Goal: Transaction & Acquisition: Download file/media

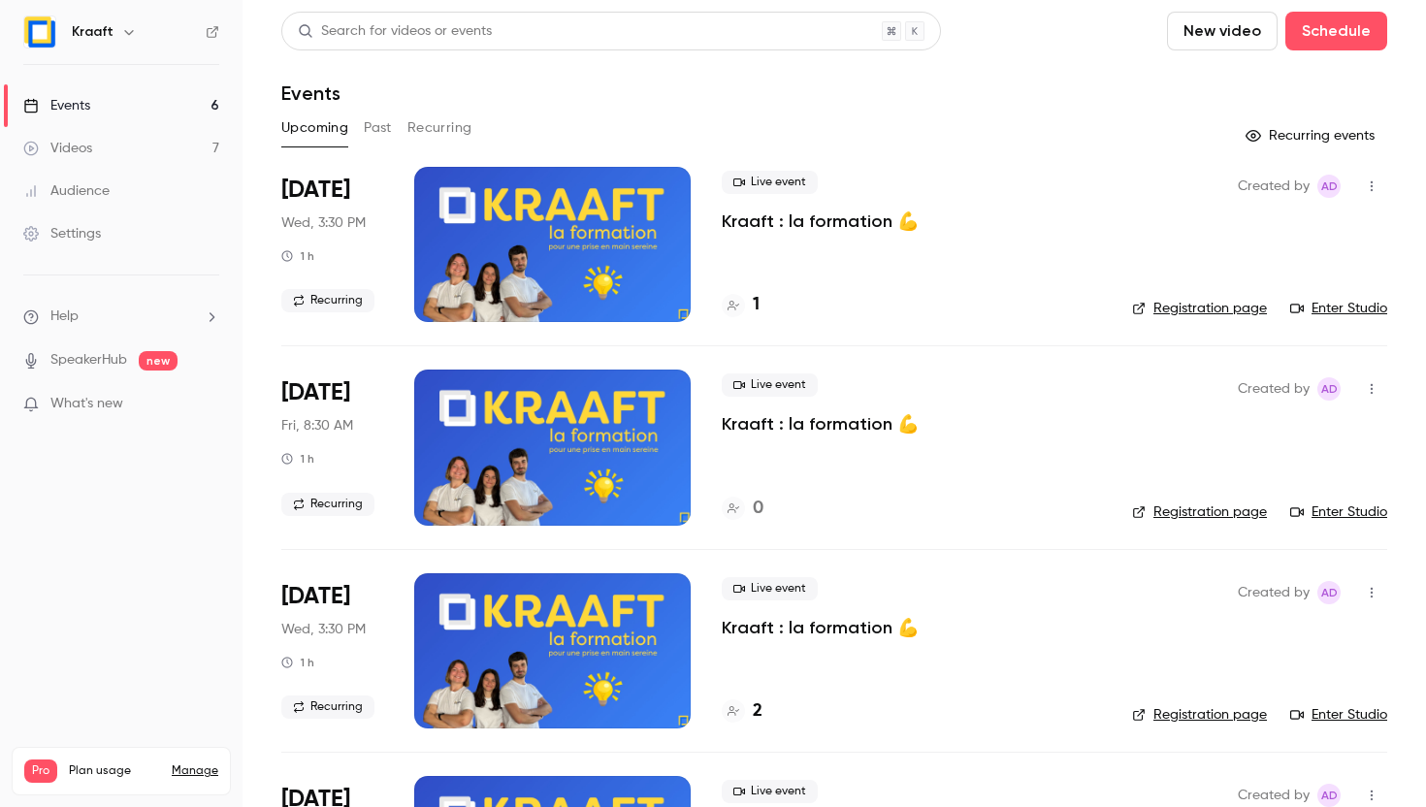
click at [108, 400] on span "What's new" at bounding box center [86, 404] width 73 height 20
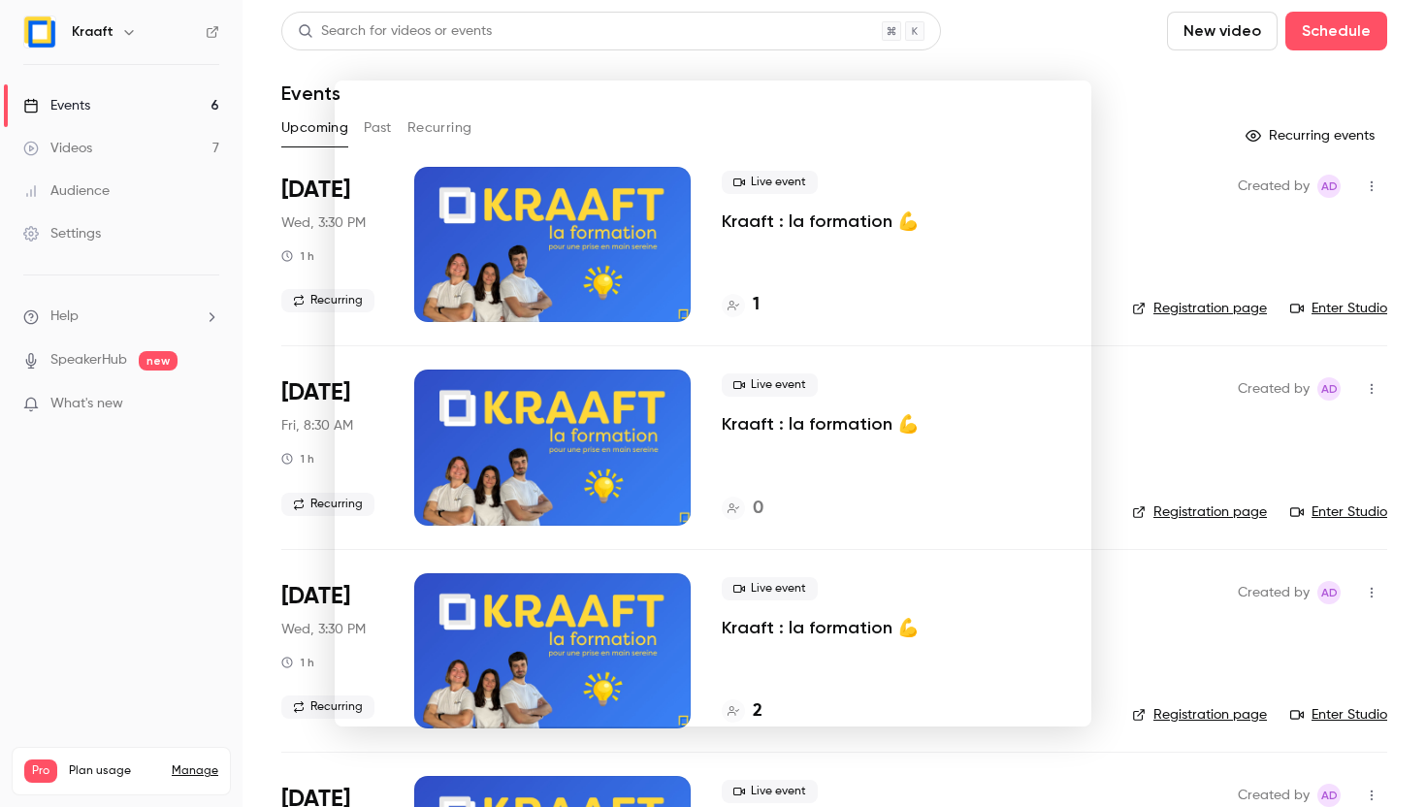
click at [175, 656] on div at bounding box center [713, 403] width 1426 height 807
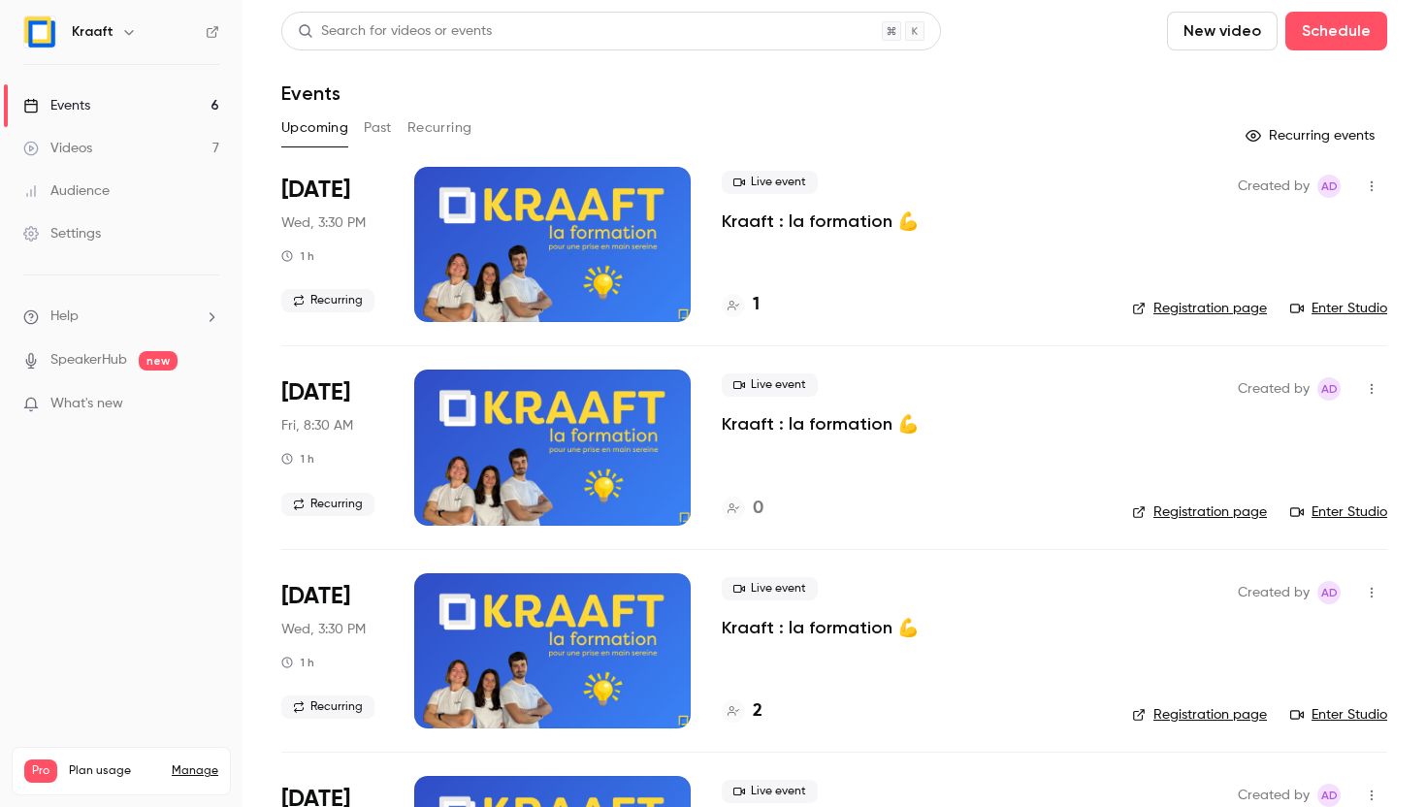
click at [141, 155] on link "Videos 7" at bounding box center [121, 148] width 243 height 43
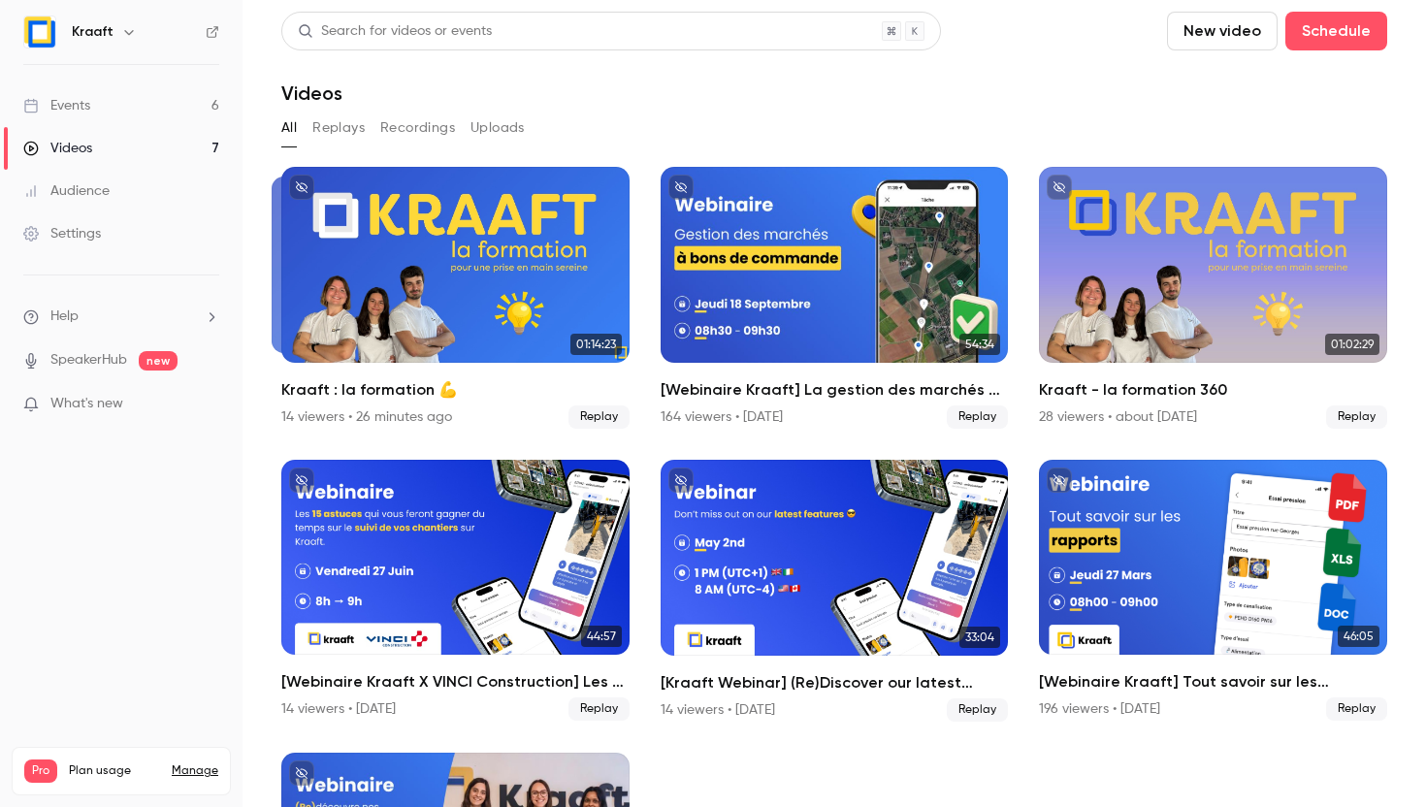
click at [397, 116] on button "Recordings" at bounding box center [417, 128] width 75 height 31
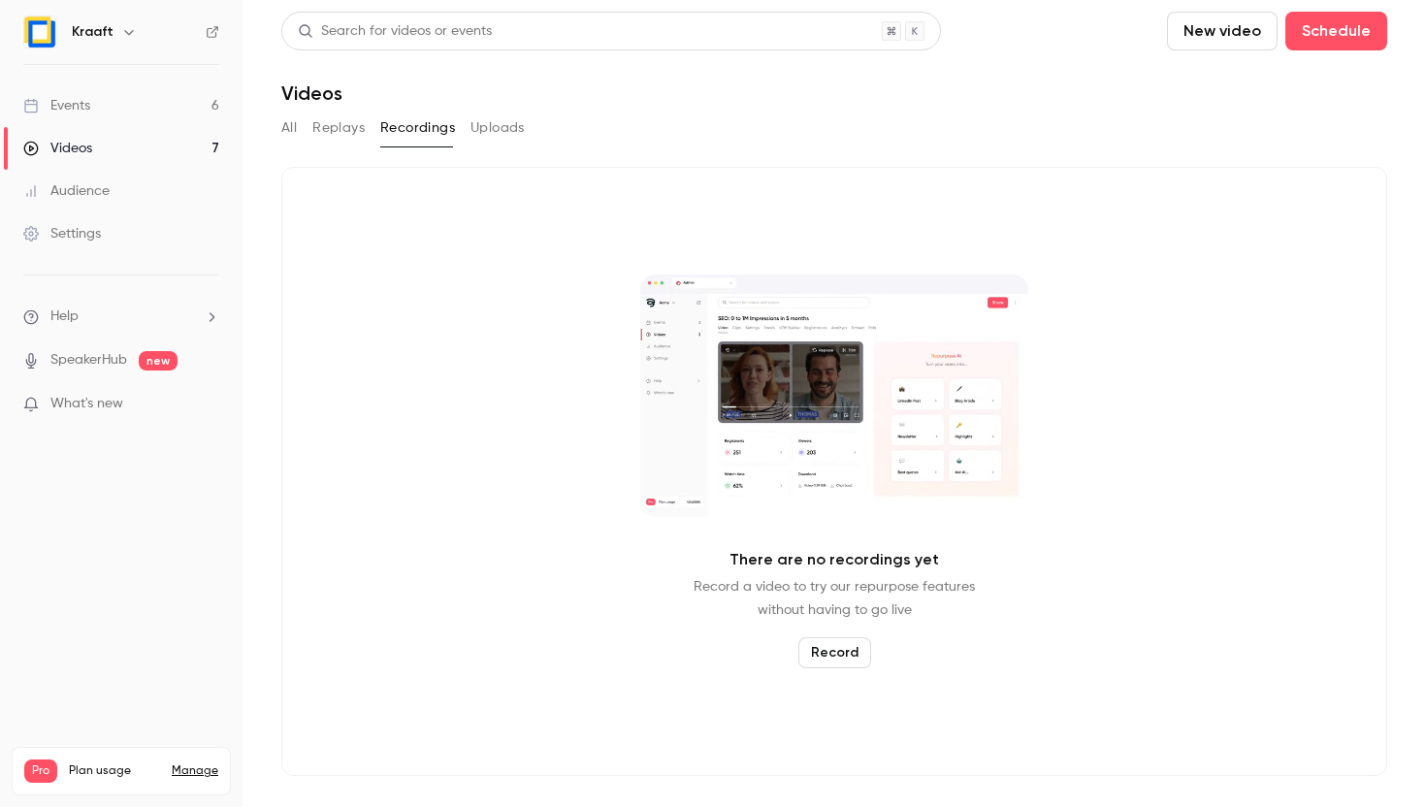
click at [344, 128] on button "Replays" at bounding box center [338, 128] width 52 height 31
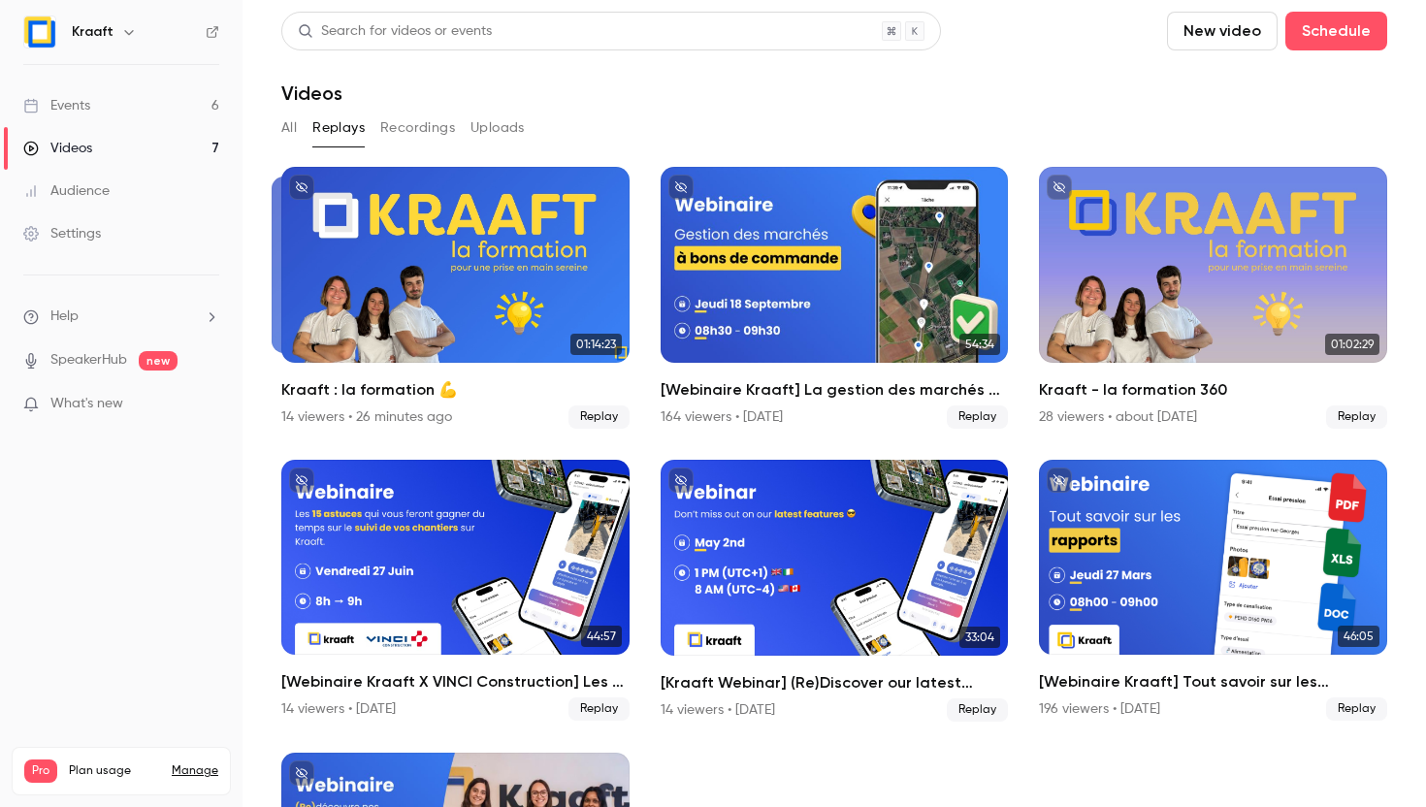
click at [482, 126] on button "Uploads" at bounding box center [498, 128] width 54 height 31
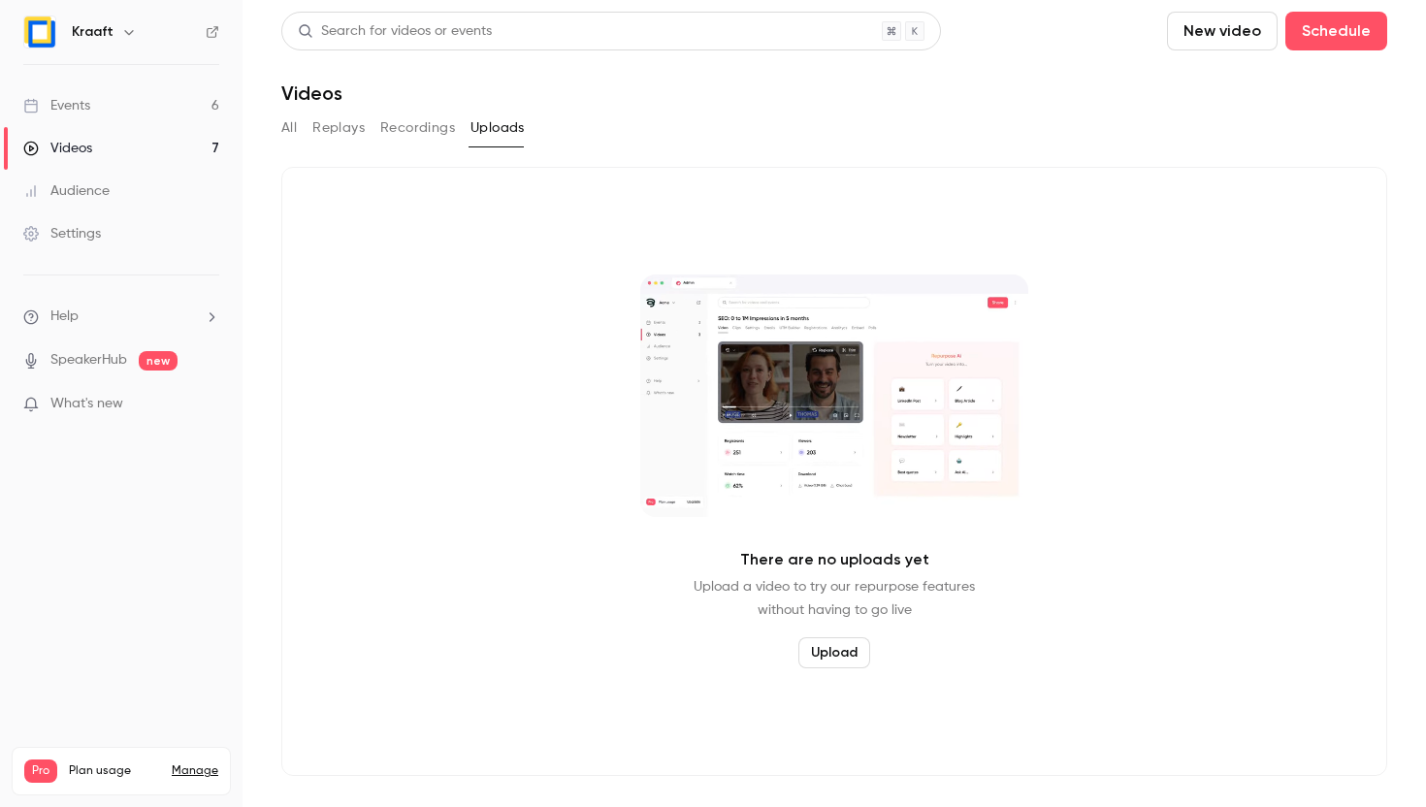
click at [369, 134] on div "All Replays Recordings Uploads" at bounding box center [834, 128] width 1106 height 31
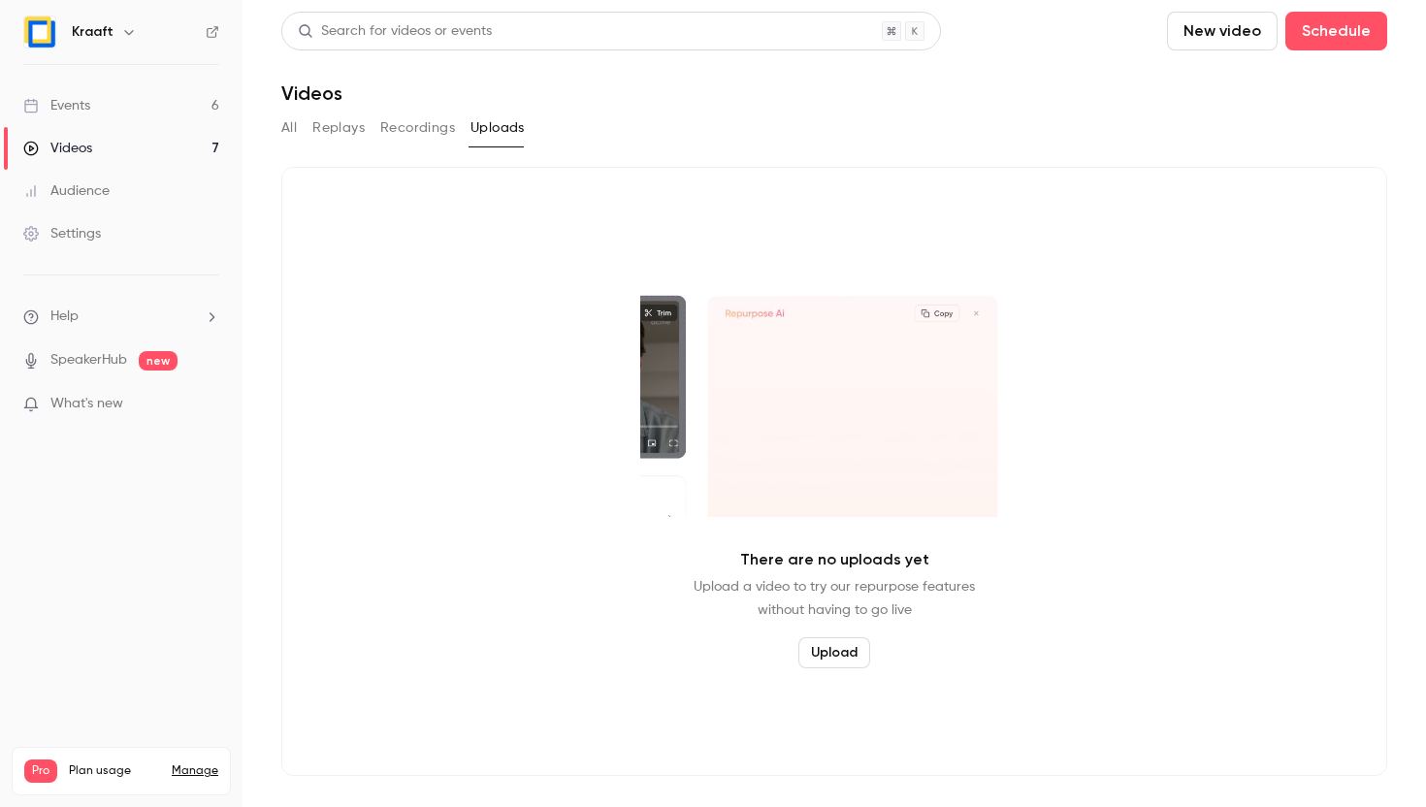
click at [338, 128] on button "Replays" at bounding box center [338, 128] width 52 height 31
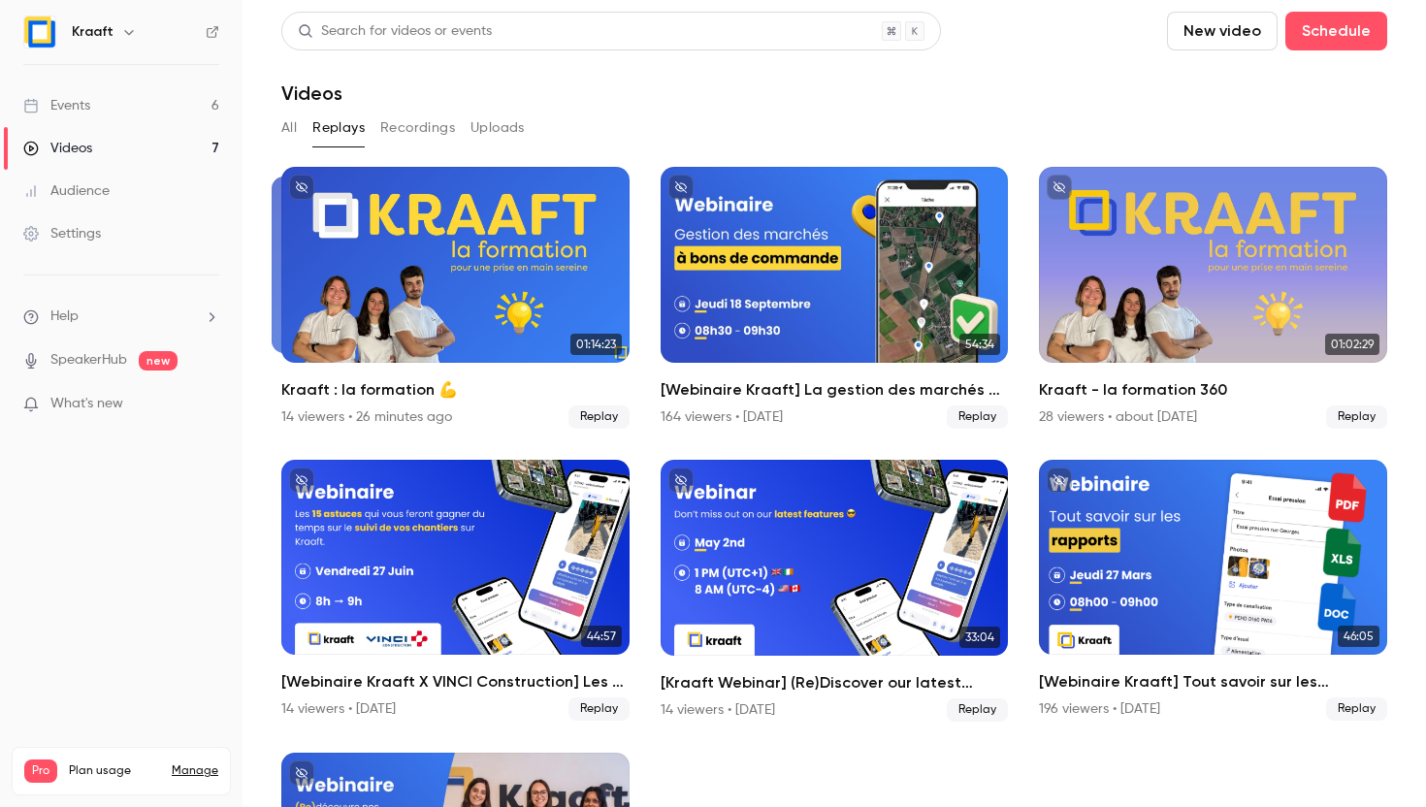
click at [285, 122] on button "All" at bounding box center [289, 128] width 16 height 31
click at [117, 569] on nav "Kraaft Events 6 Videos 7 Audience Settings Help SpeakerHub new What's new Pro P…" at bounding box center [121, 403] width 243 height 807
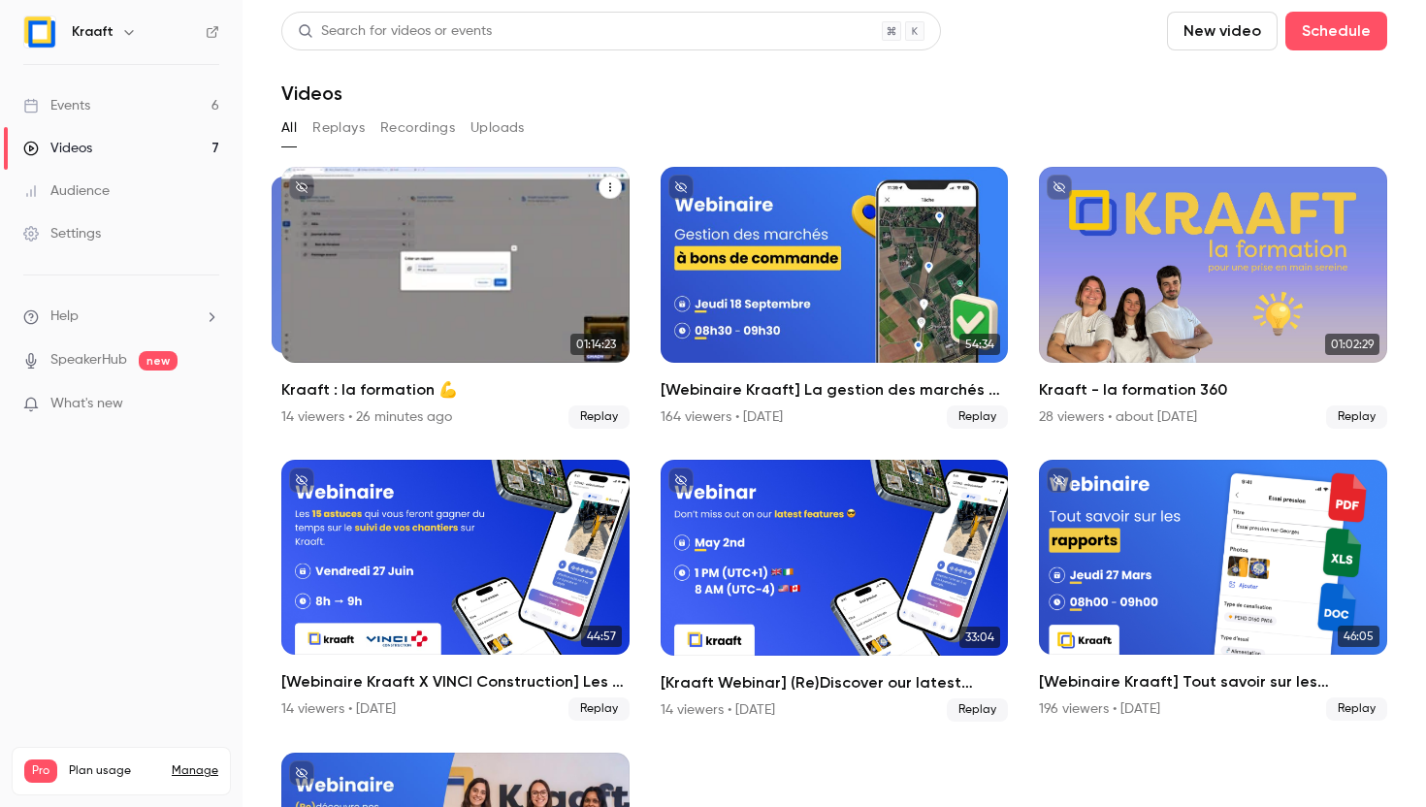
click at [392, 387] on h2 "Kraaft : la formation 💪" at bounding box center [455, 389] width 348 height 23
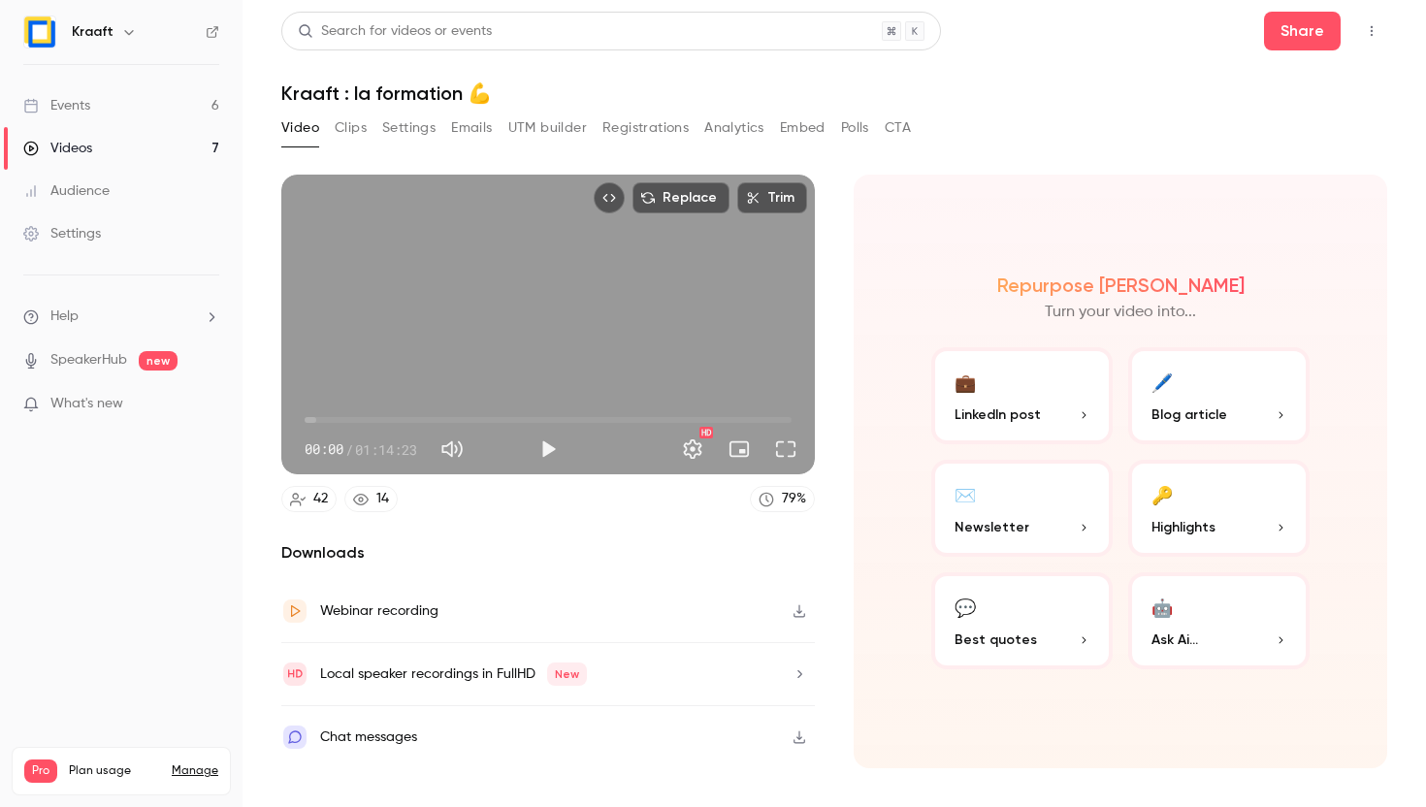
click at [341, 116] on button "Clips" at bounding box center [351, 128] width 32 height 31
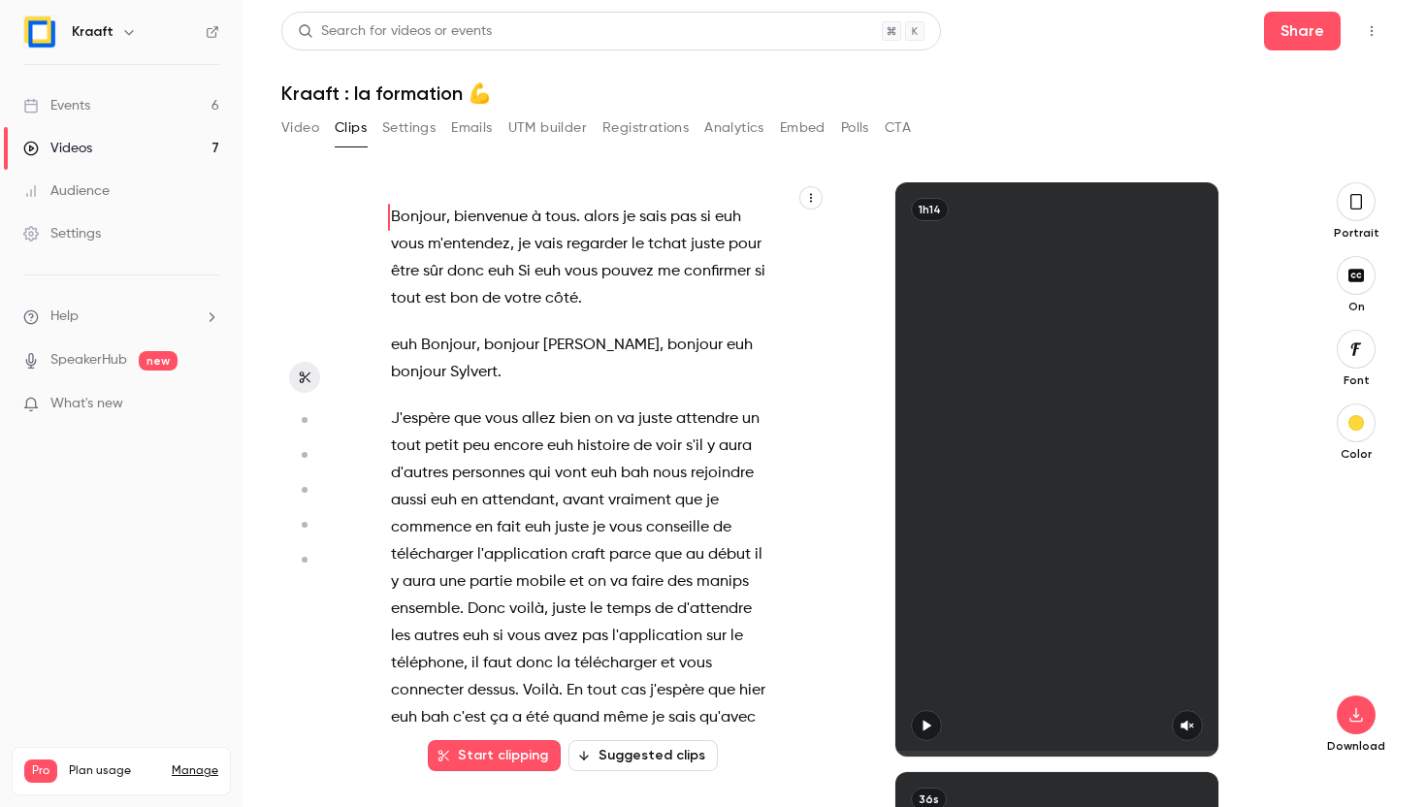
click at [398, 117] on button "Settings" at bounding box center [408, 128] width 53 height 31
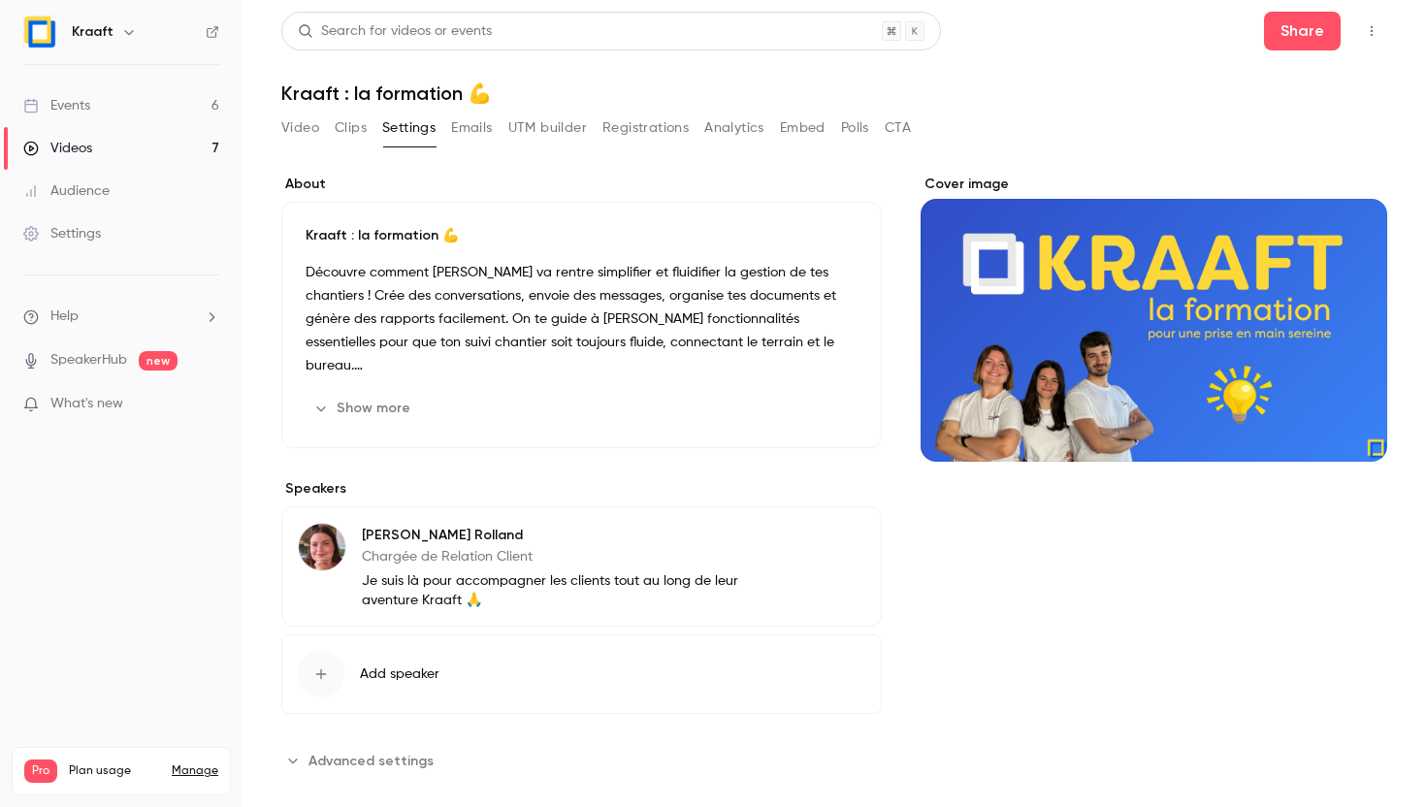
click at [474, 116] on button "Emails" at bounding box center [471, 128] width 41 height 31
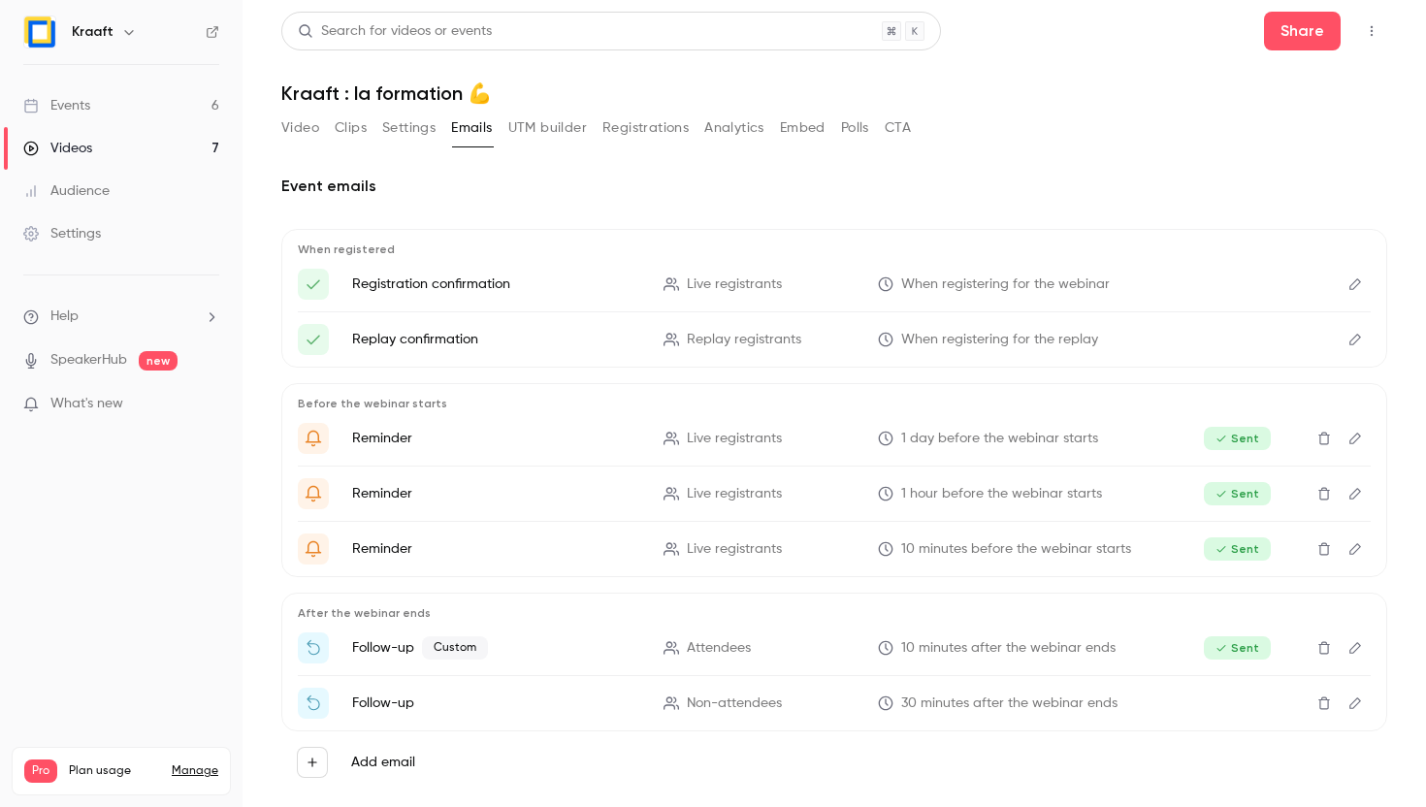
click at [531, 122] on button "UTM builder" at bounding box center [547, 128] width 79 height 31
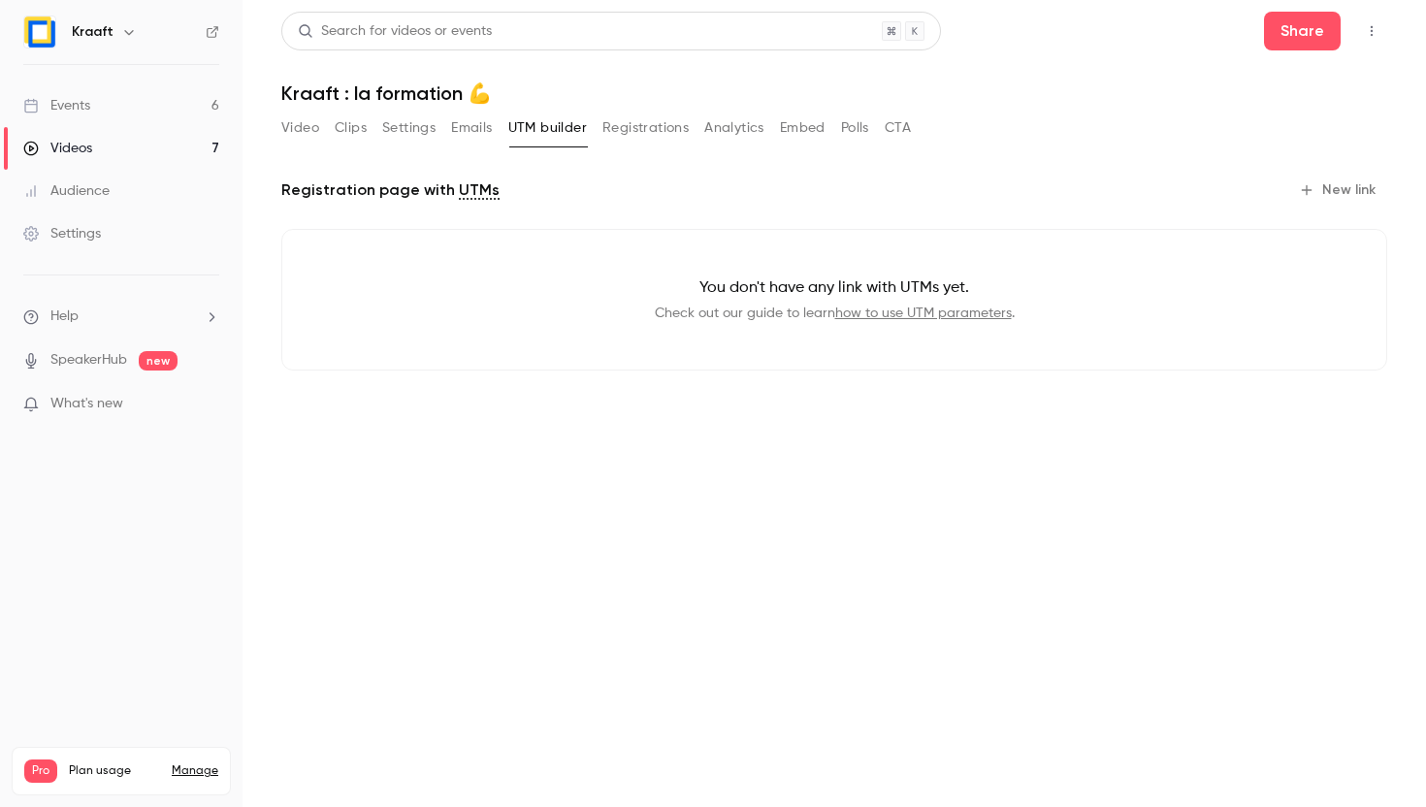
click at [587, 123] on button "UTM builder" at bounding box center [547, 128] width 79 height 31
click at [612, 123] on button "Registrations" at bounding box center [646, 128] width 86 height 31
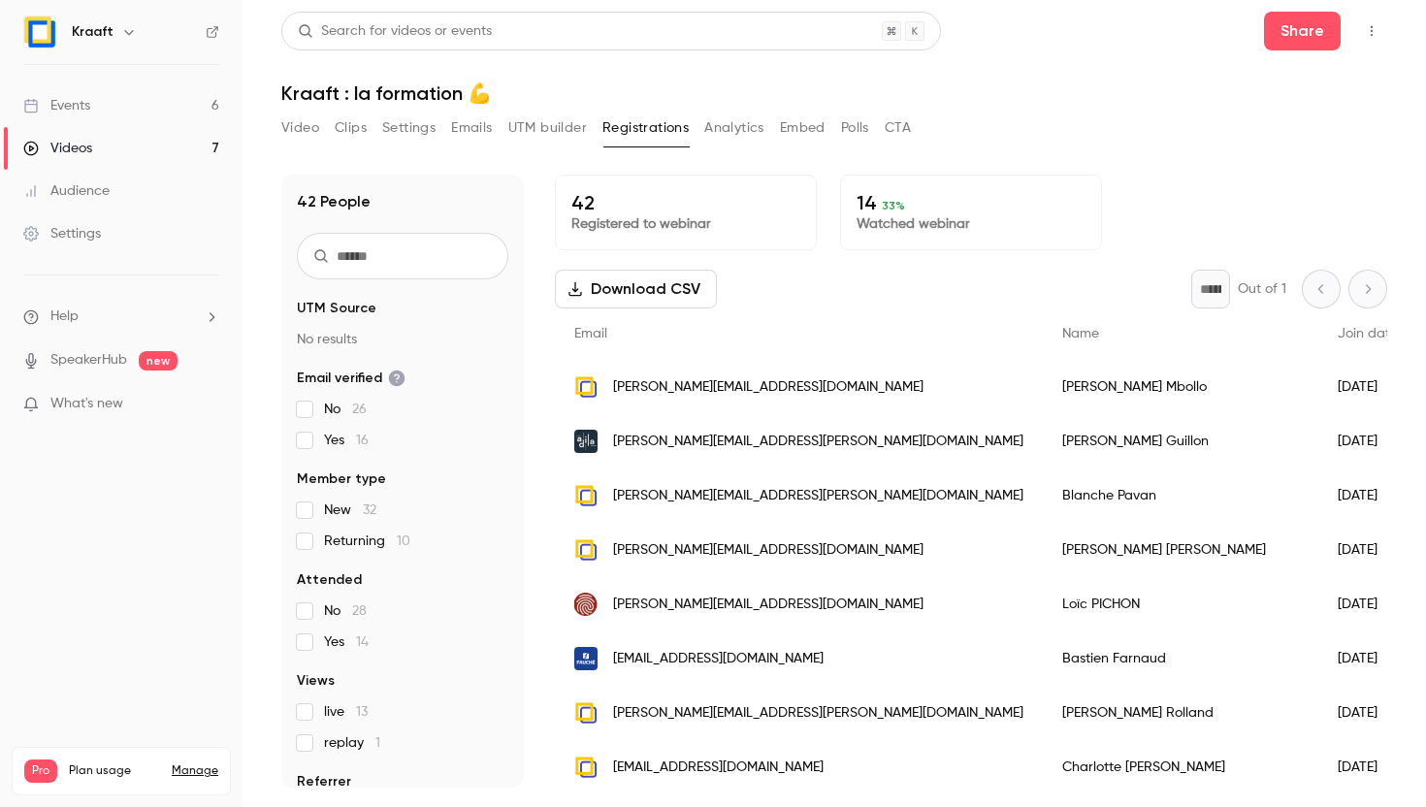
click at [743, 126] on button "Analytics" at bounding box center [734, 128] width 60 height 31
click at [726, 147] on div "Video Clips Settings Emails UTM builder Registrations Analytics Embed Polls CTA" at bounding box center [596, 132] width 630 height 39
click at [726, 133] on button "Analytics" at bounding box center [734, 128] width 60 height 31
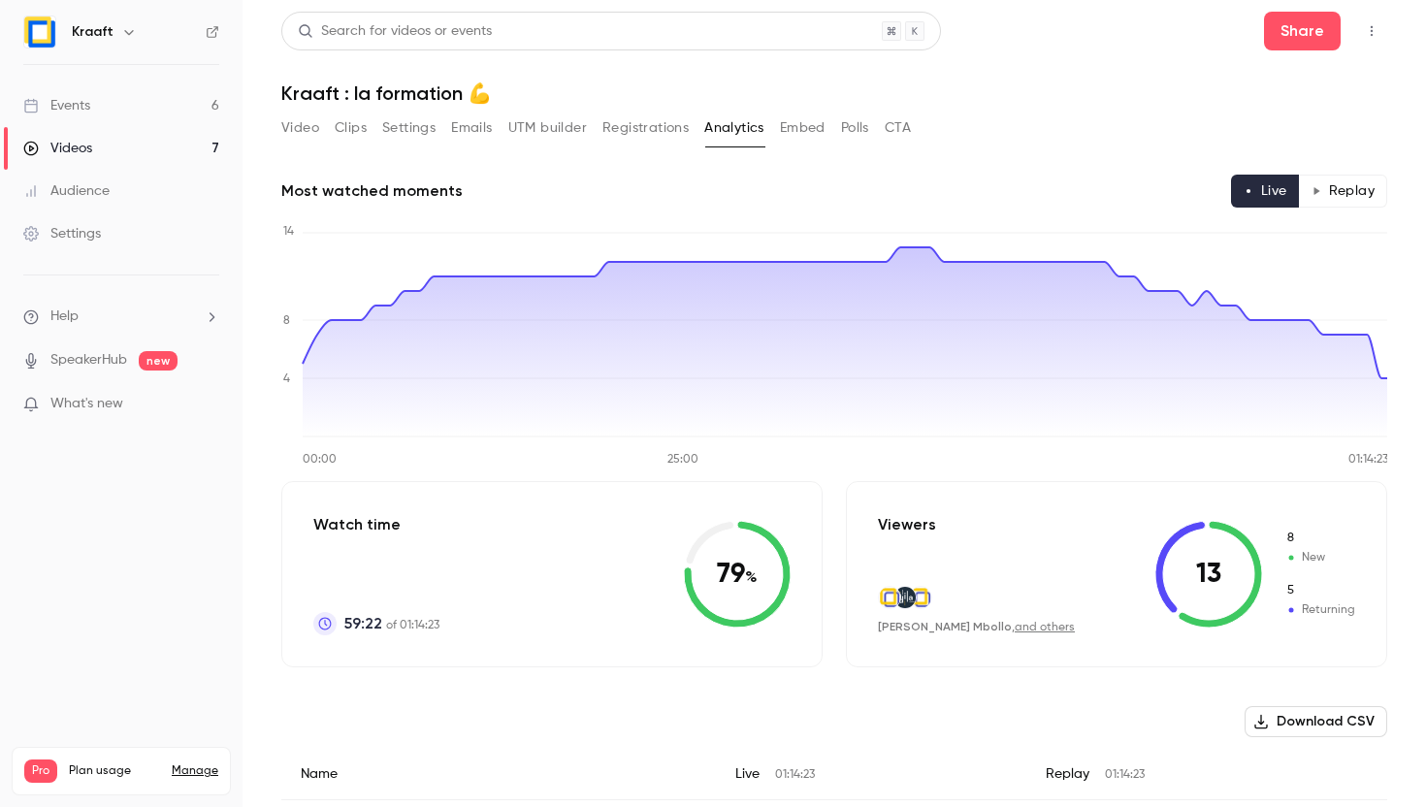
click at [804, 121] on button "Embed" at bounding box center [803, 128] width 46 height 31
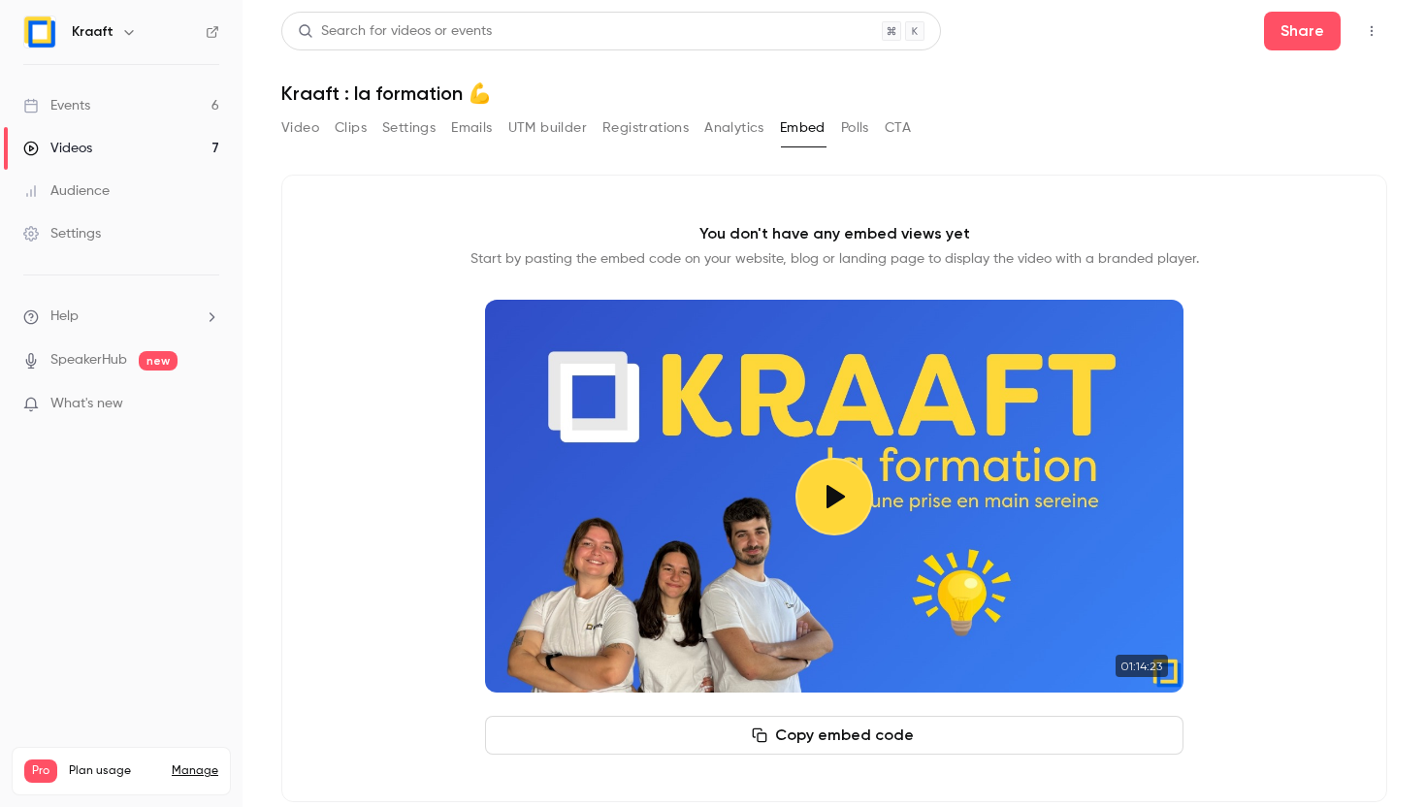
click at [862, 119] on button "Polls" at bounding box center [855, 128] width 28 height 31
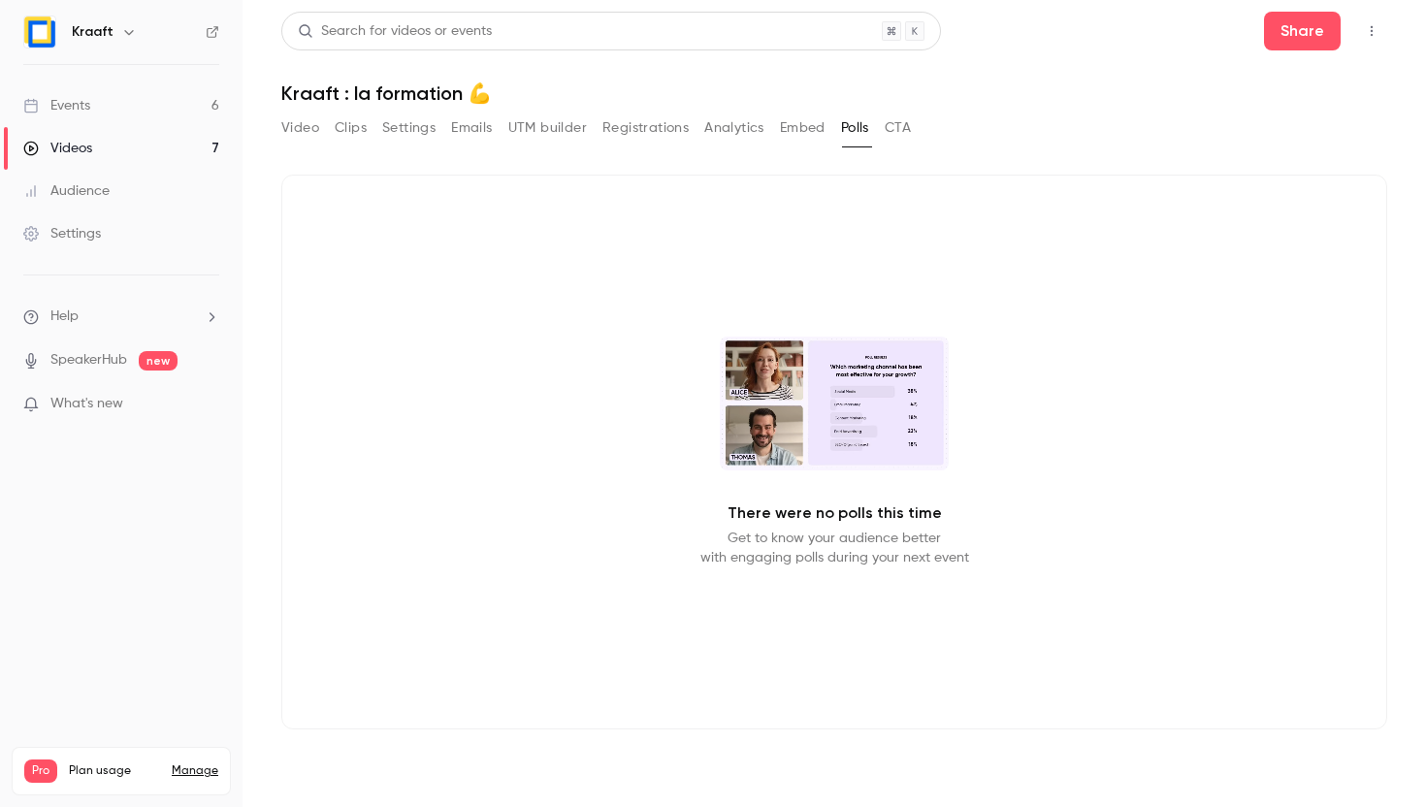
click at [890, 122] on button "CTA" at bounding box center [898, 128] width 26 height 31
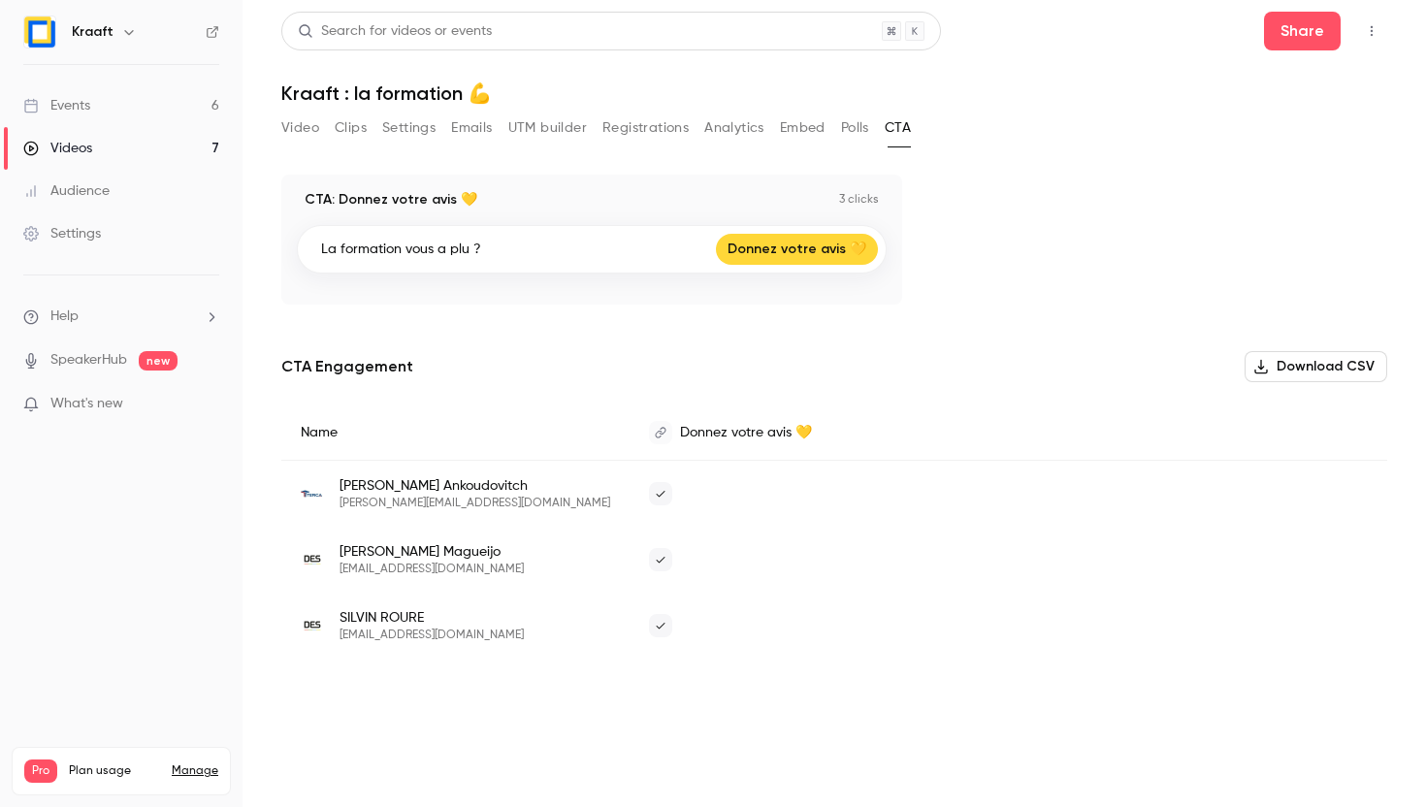
click at [850, 127] on button "Polls" at bounding box center [855, 128] width 28 height 31
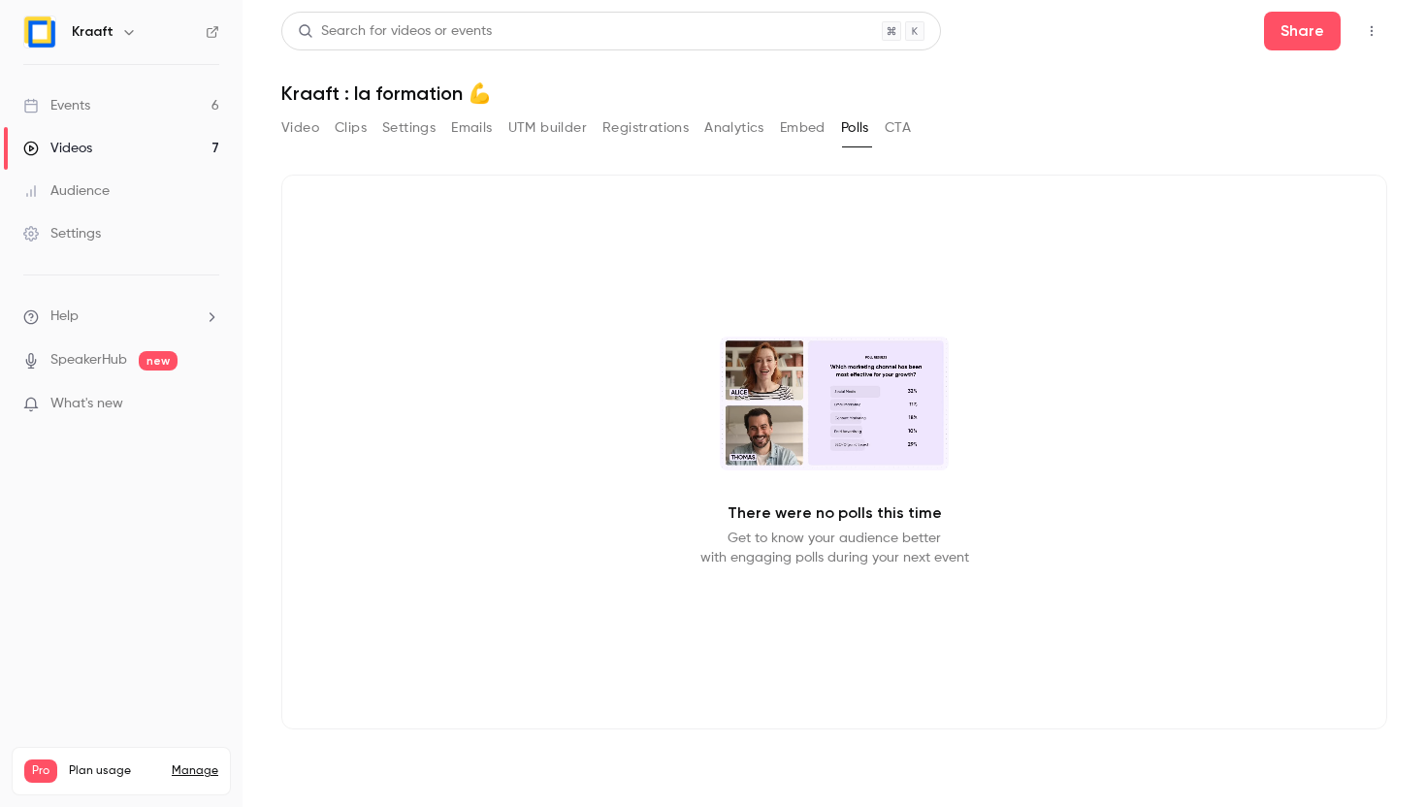
click at [895, 120] on button "CTA" at bounding box center [898, 128] width 26 height 31
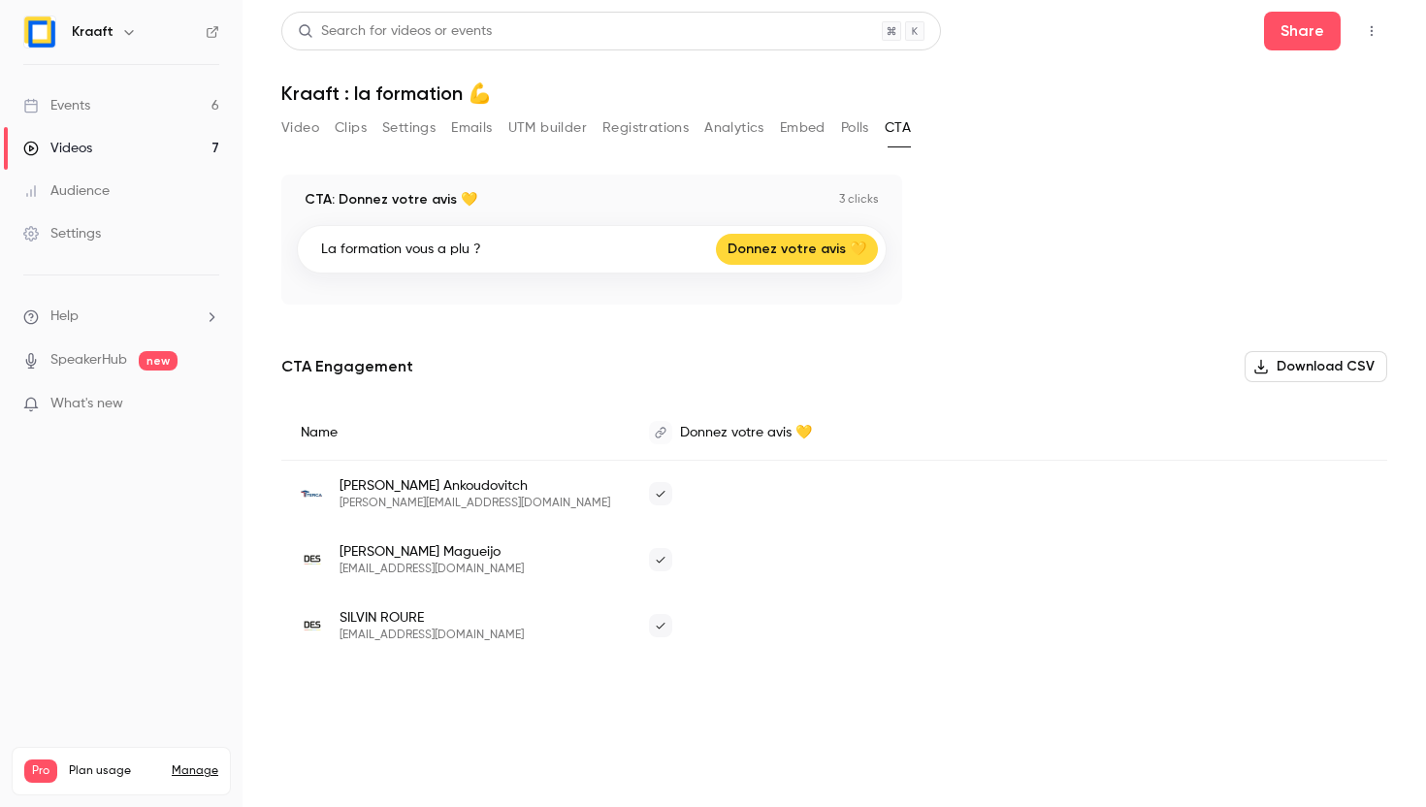
click at [849, 129] on button "Polls" at bounding box center [855, 128] width 28 height 31
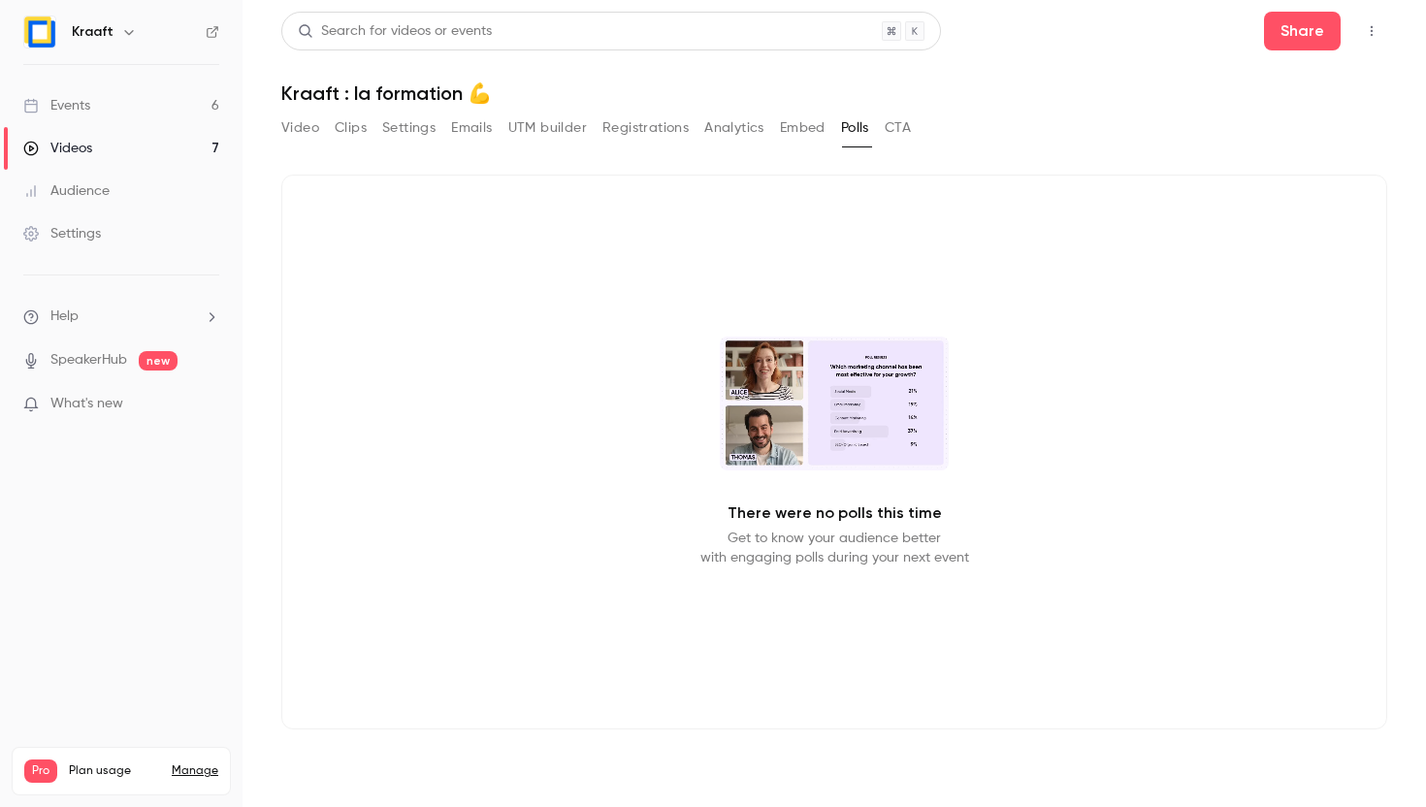
click at [297, 136] on button "Video" at bounding box center [300, 128] width 38 height 31
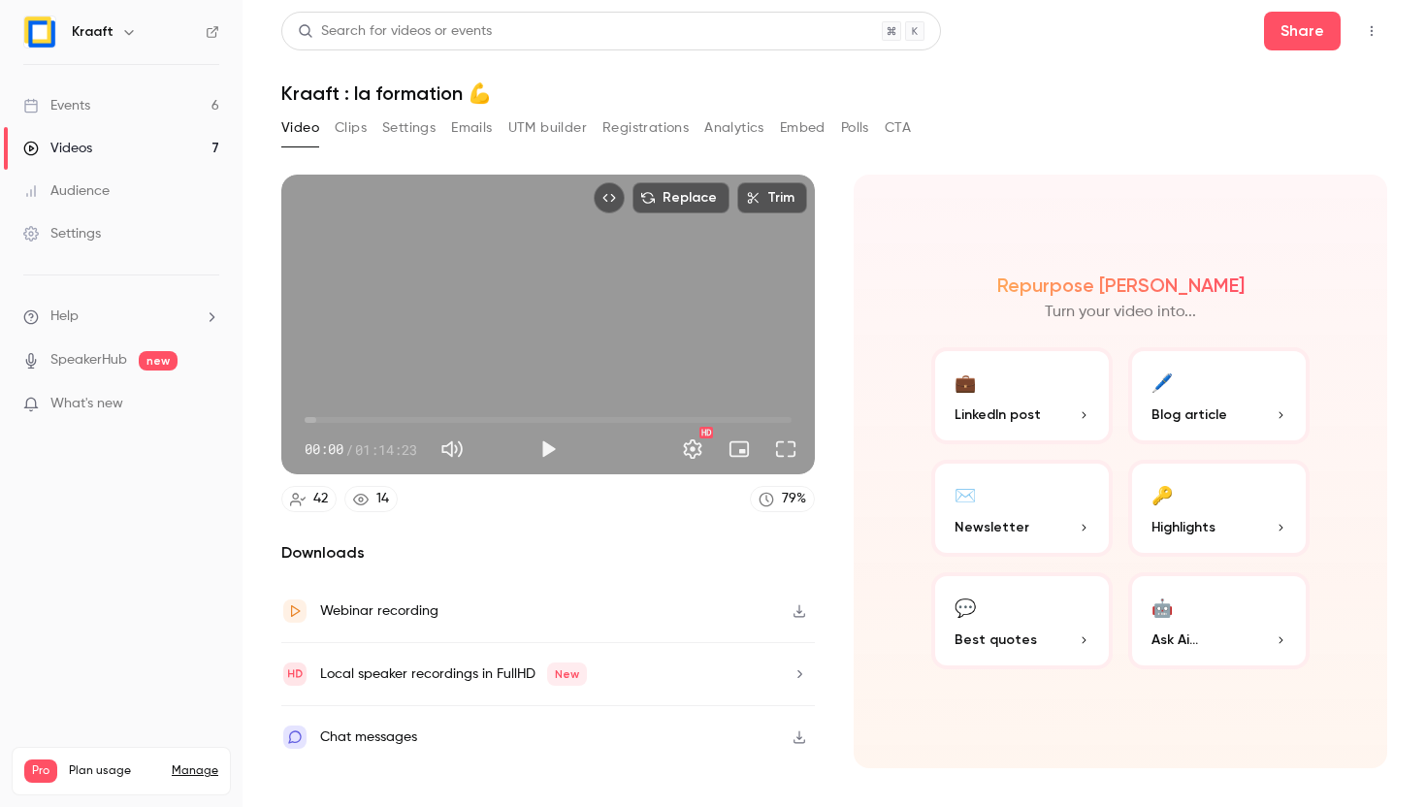
click at [783, 125] on button "Embed" at bounding box center [803, 128] width 46 height 31
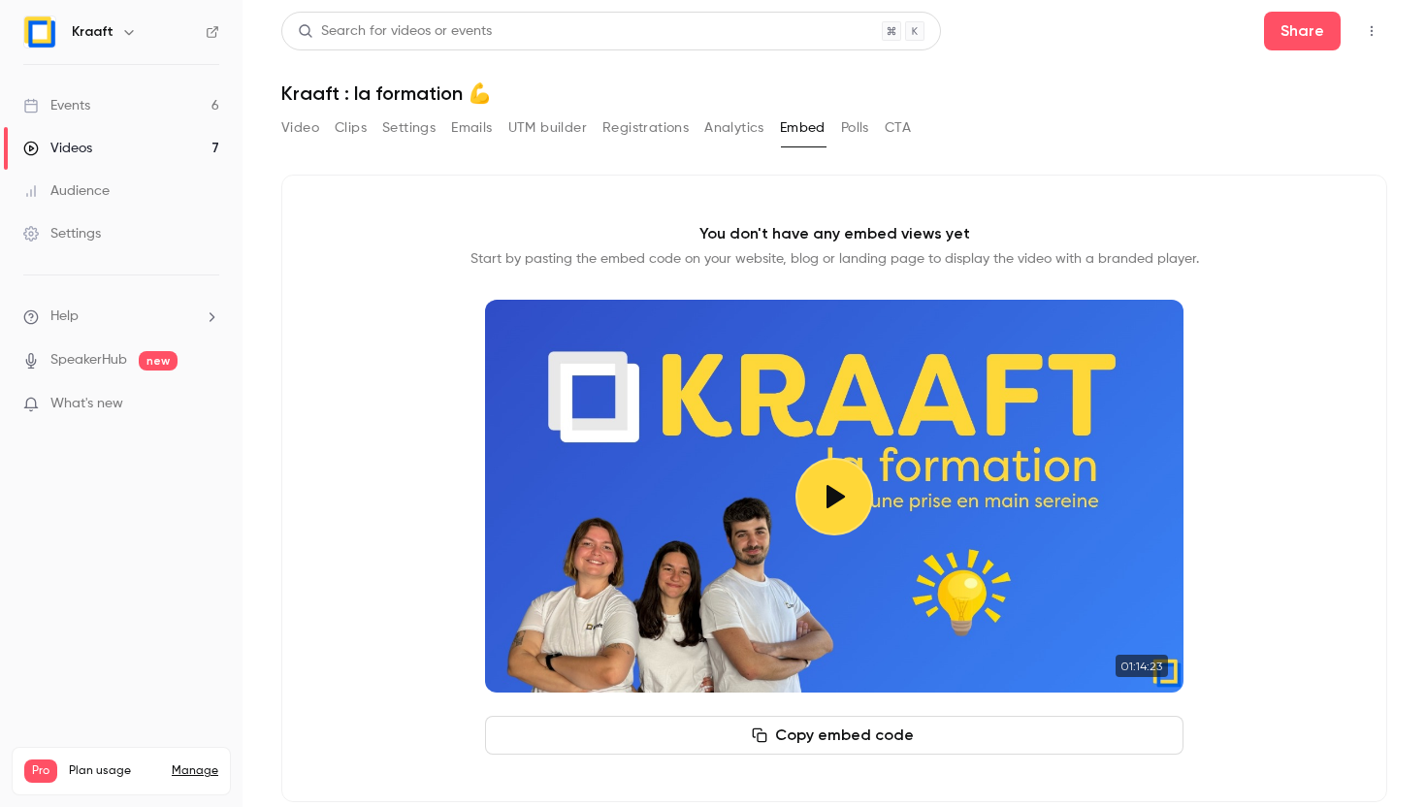
click at [838, 121] on div "Video Clips Settings Emails UTM builder Registrations Analytics Embed Polls CTA" at bounding box center [596, 128] width 630 height 31
click at [847, 121] on button "Polls" at bounding box center [855, 128] width 28 height 31
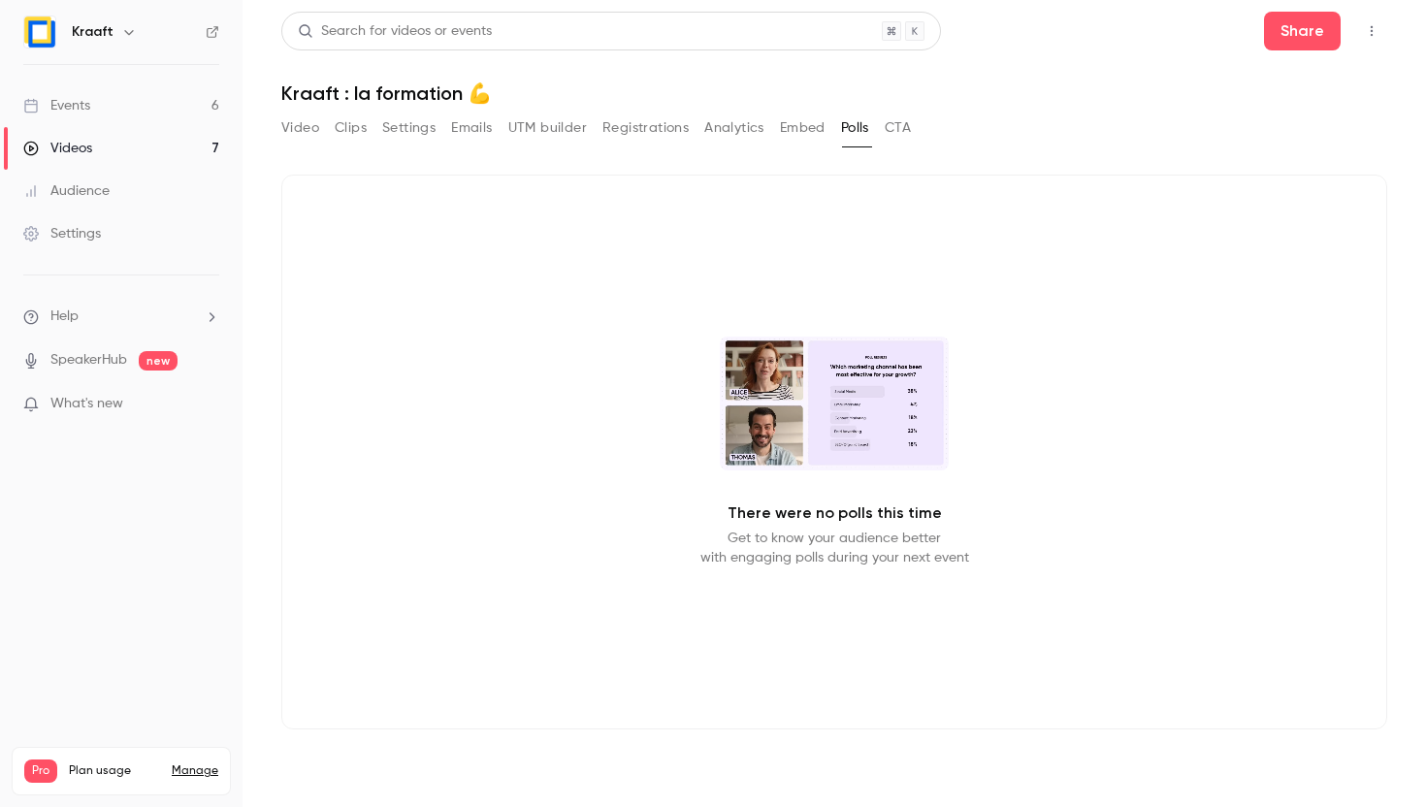
click at [785, 122] on button "Embed" at bounding box center [803, 128] width 46 height 31
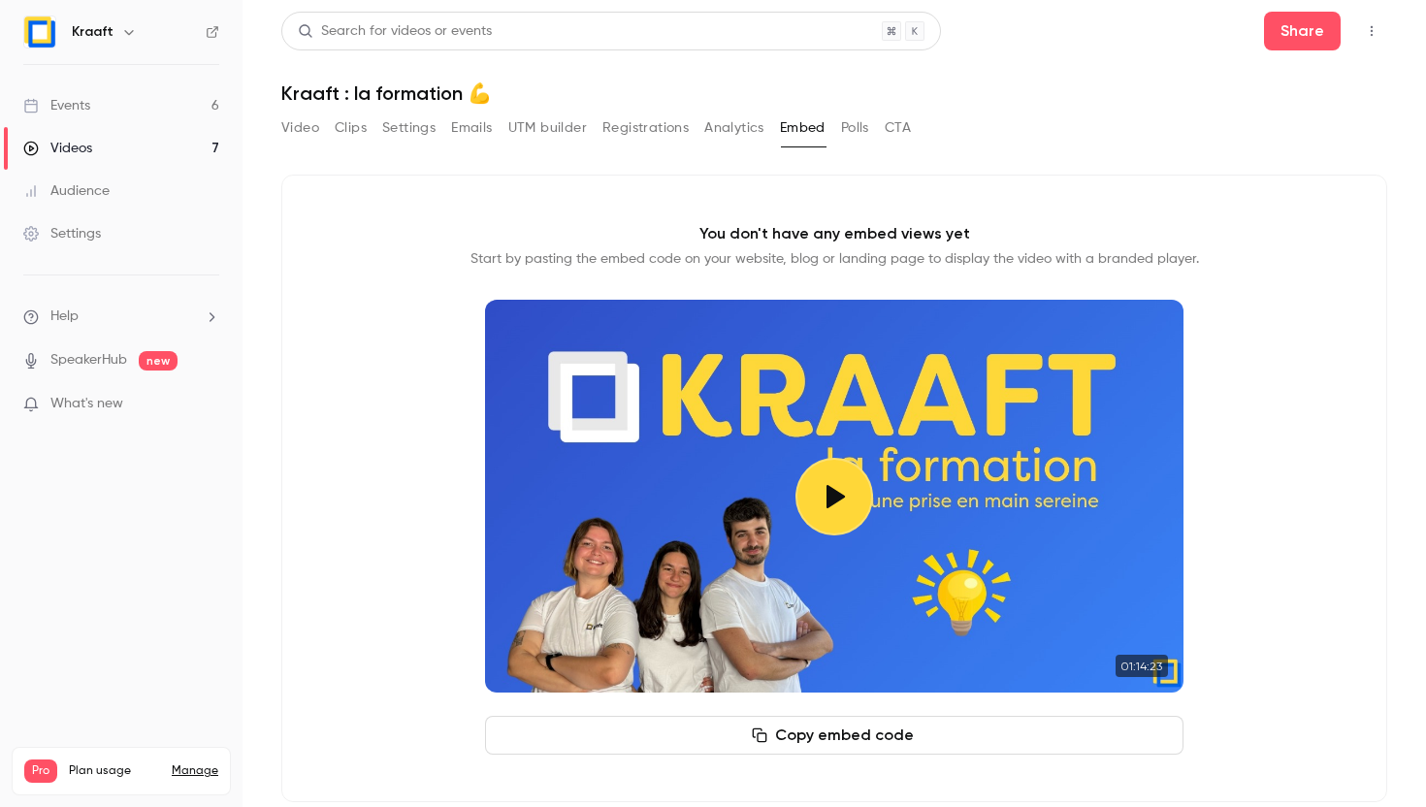
click at [717, 130] on button "Analytics" at bounding box center [734, 128] width 60 height 31
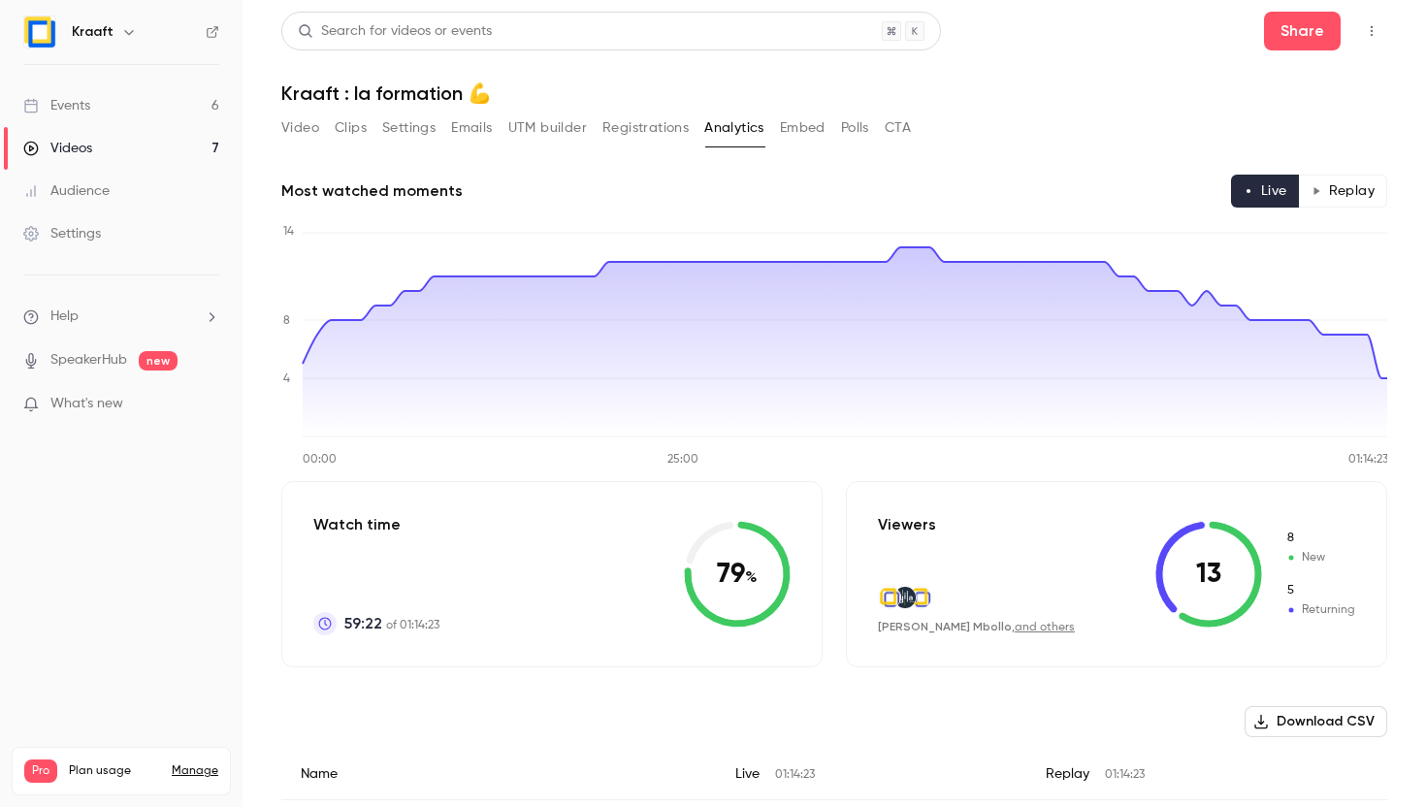
click at [655, 135] on button "Registrations" at bounding box center [646, 128] width 86 height 31
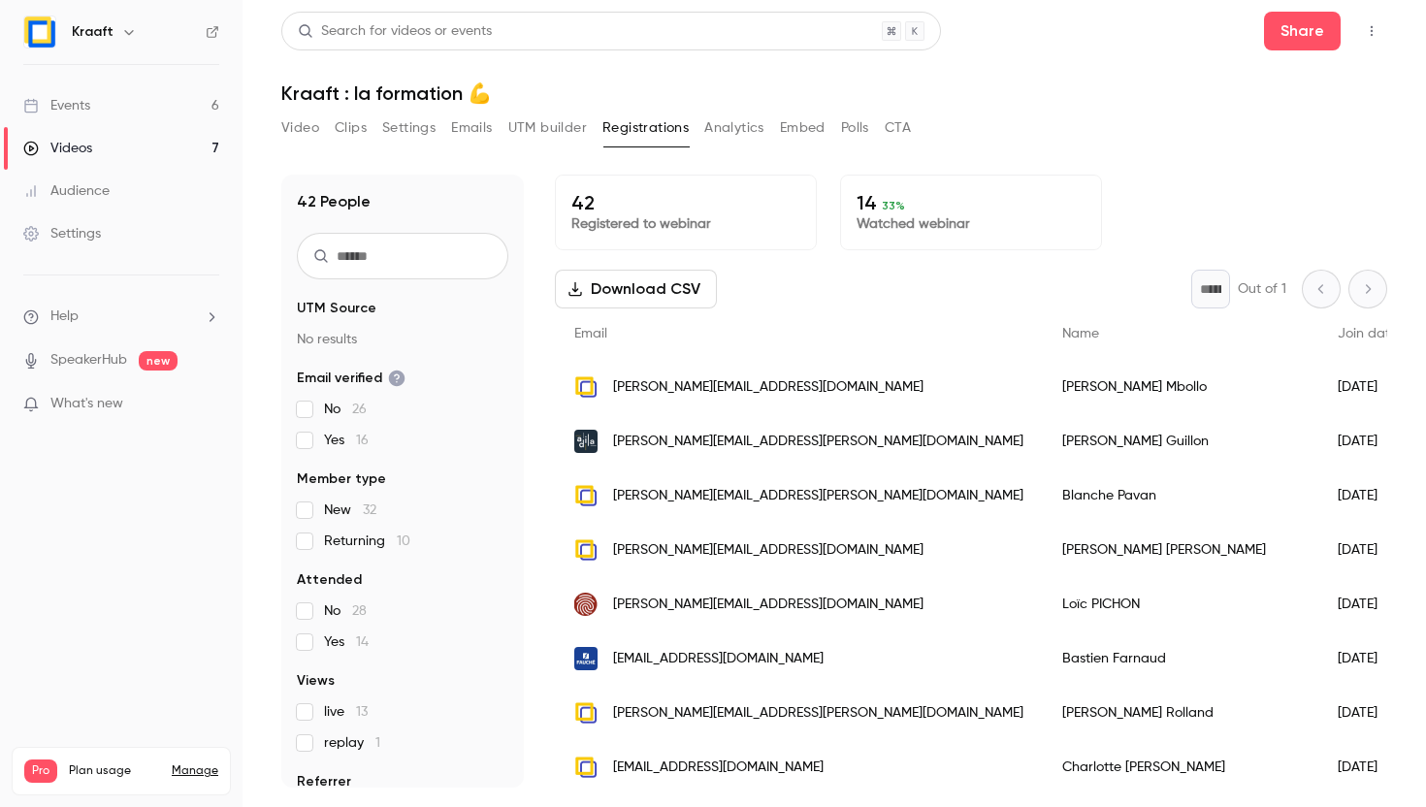
click at [721, 131] on button "Analytics" at bounding box center [734, 128] width 60 height 31
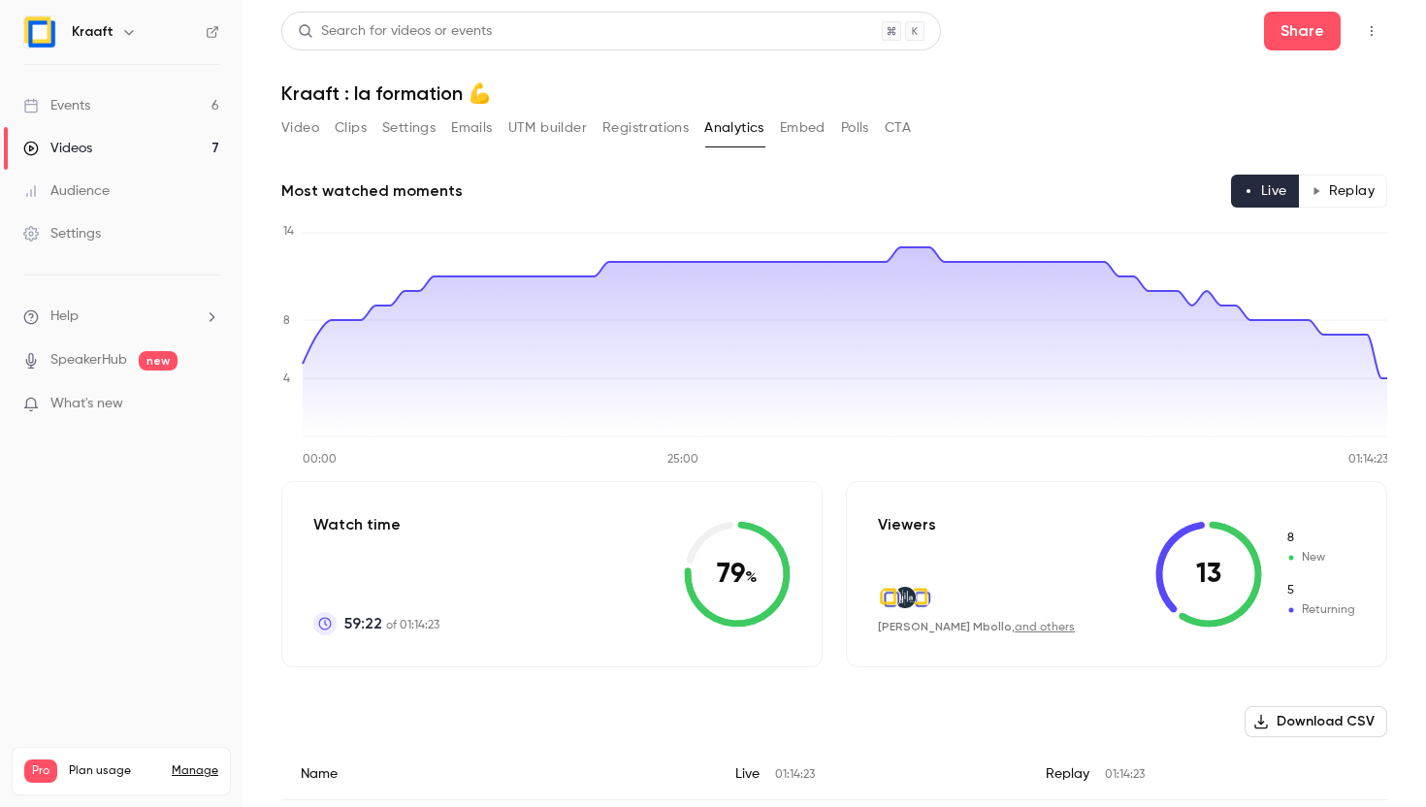
click at [312, 115] on button "Video" at bounding box center [300, 128] width 38 height 31
click at [310, 131] on button "Video" at bounding box center [300, 128] width 38 height 31
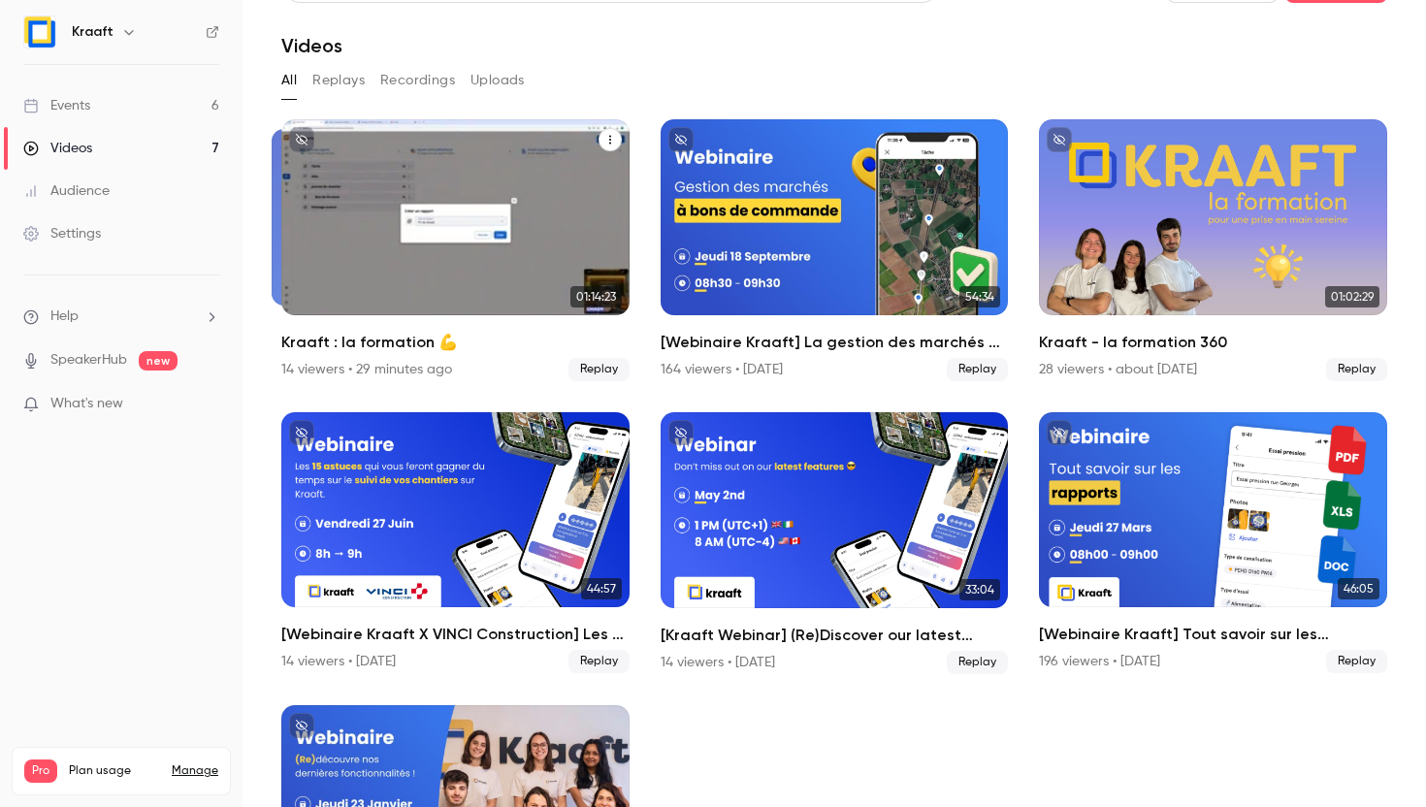
scroll to position [50, 0]
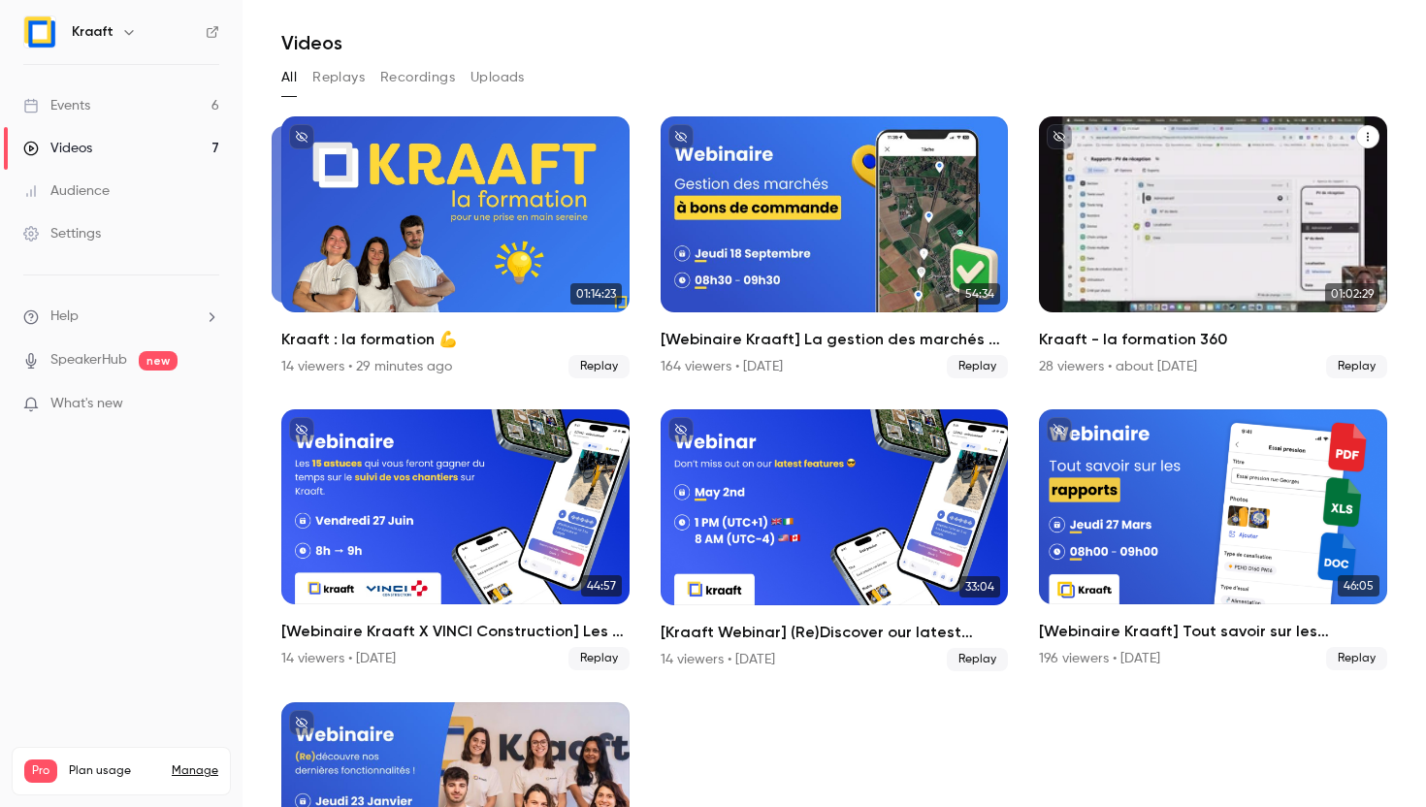
click at [1176, 329] on h2 "Kraaft - la formation 360" at bounding box center [1213, 339] width 348 height 23
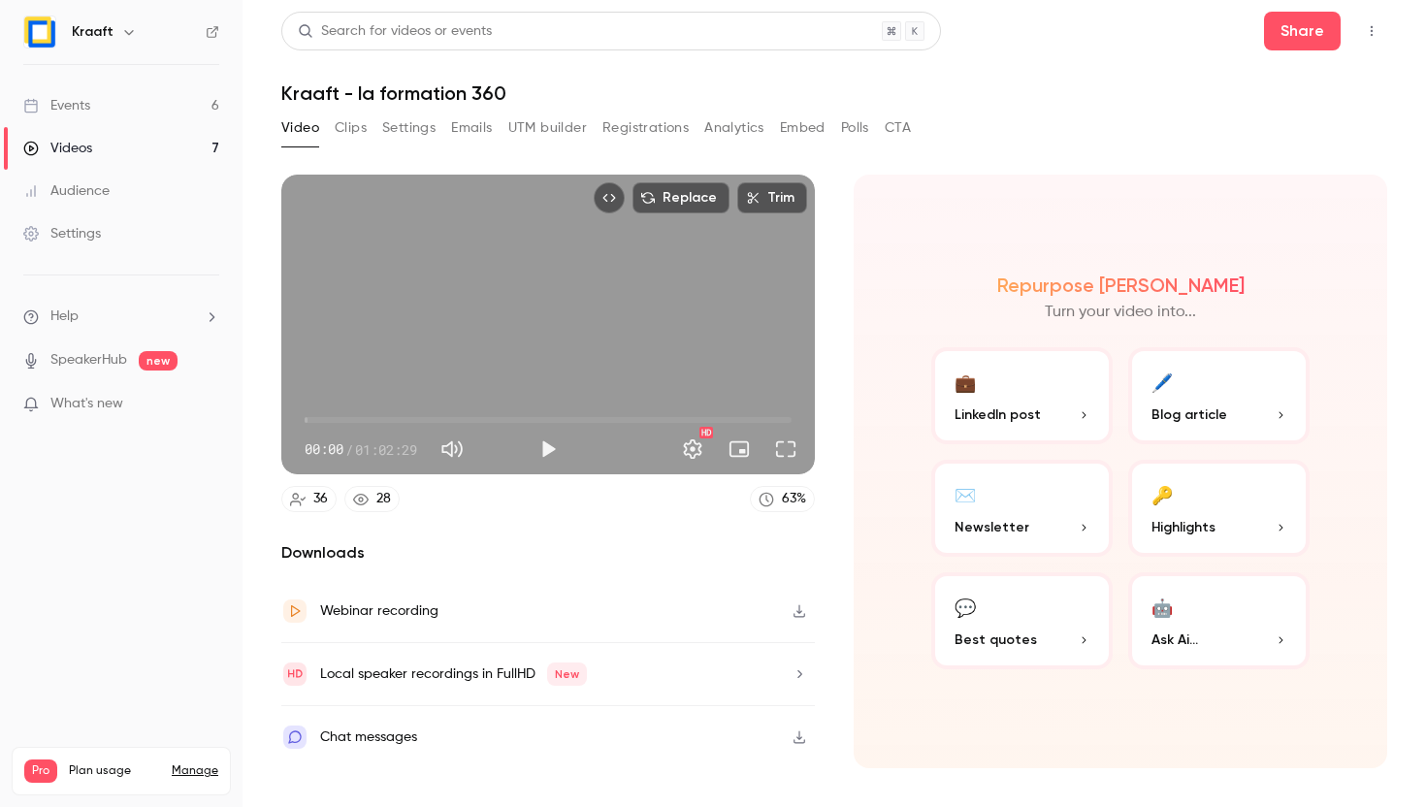
click at [905, 128] on button "CTA" at bounding box center [898, 128] width 26 height 31
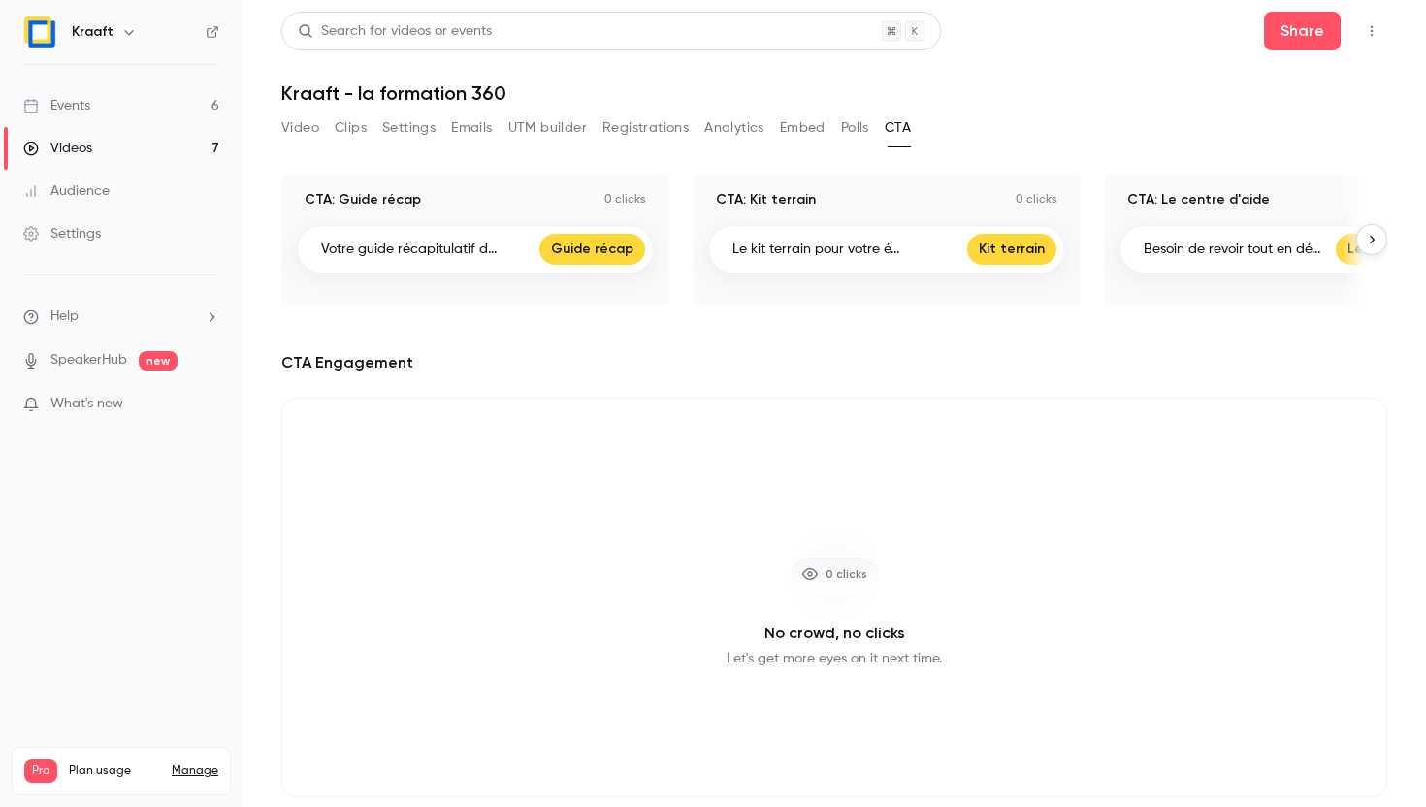
click at [658, 131] on button "Registrations" at bounding box center [646, 128] width 86 height 31
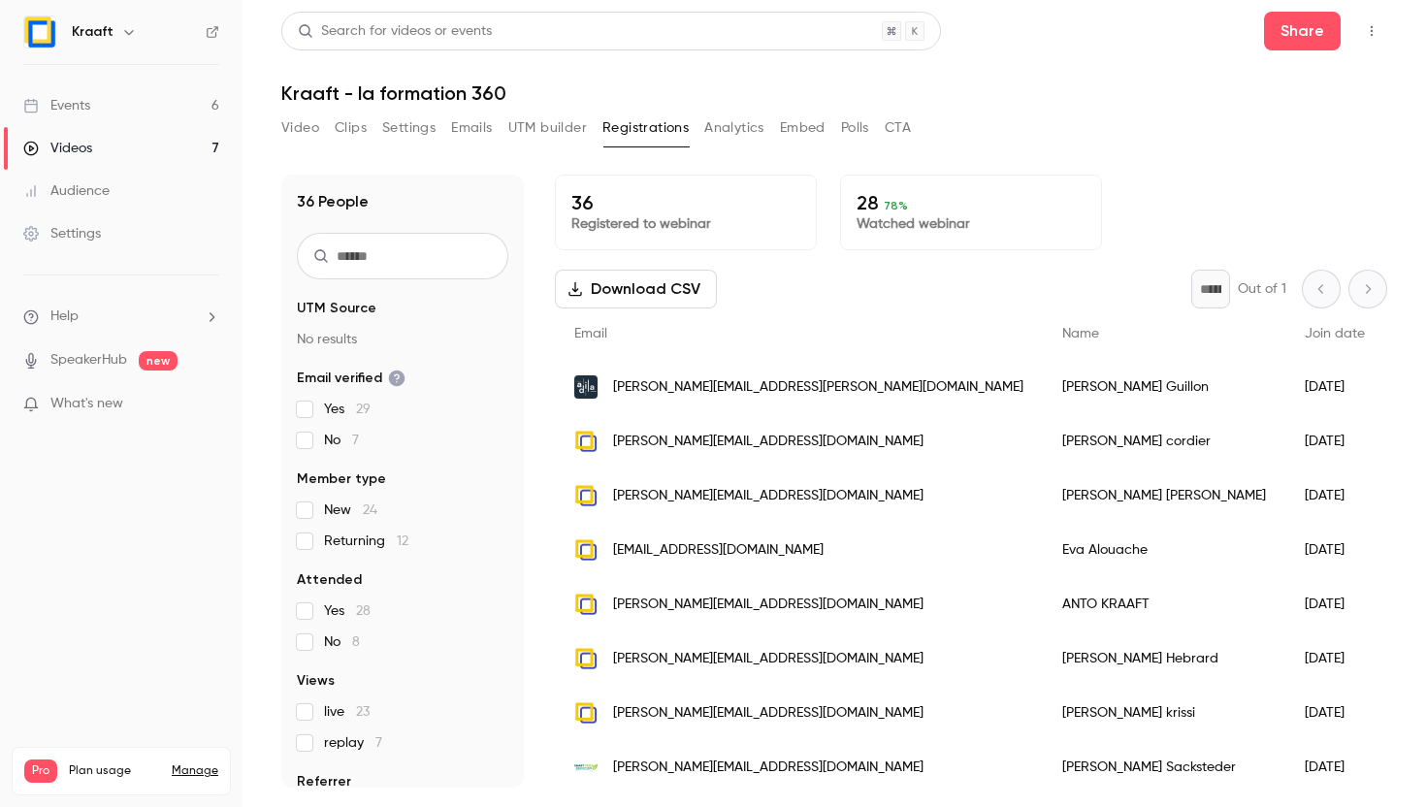
click at [719, 121] on button "Analytics" at bounding box center [734, 128] width 60 height 31
click at [304, 119] on button "Video" at bounding box center [300, 128] width 38 height 31
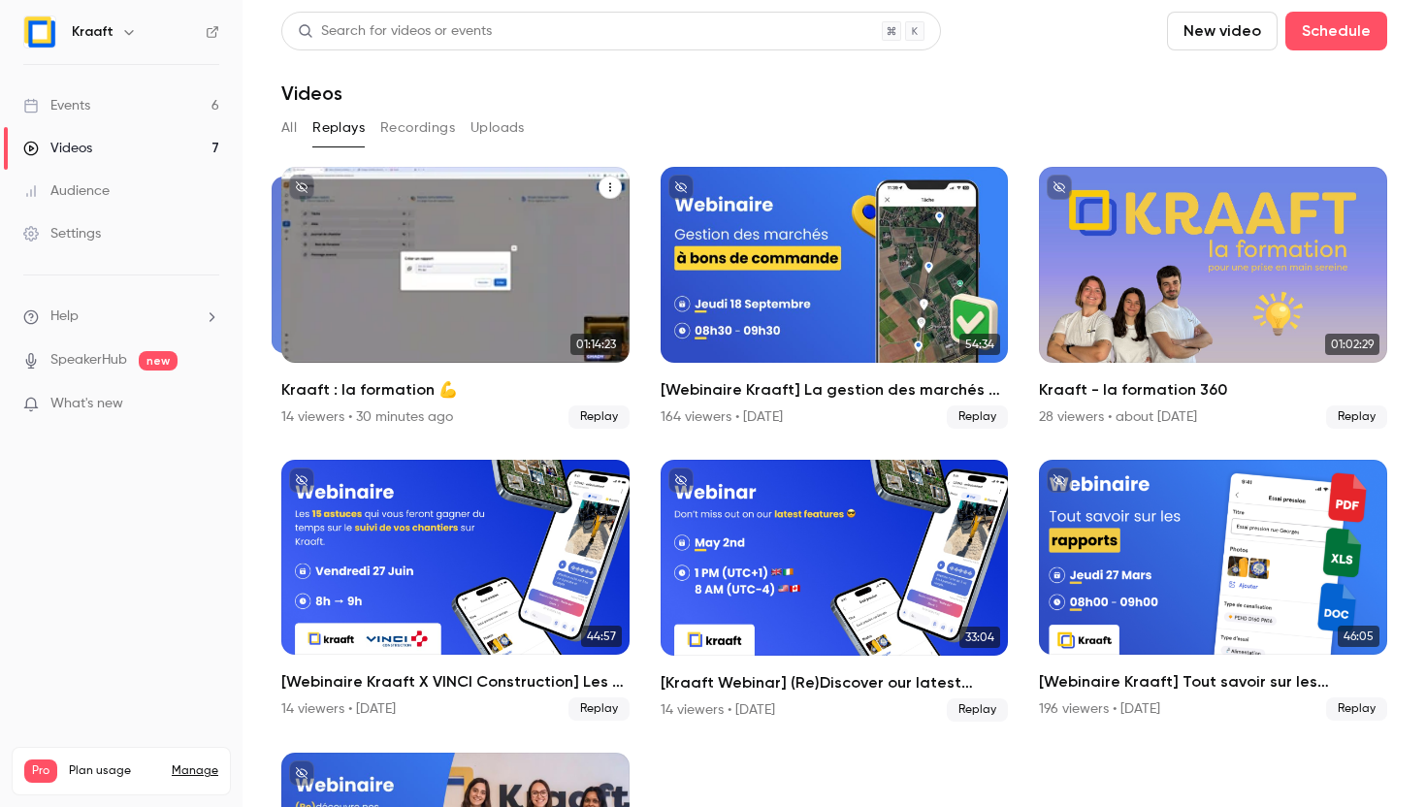
click at [503, 303] on div "Kraaft : la formation 💪" at bounding box center [455, 265] width 348 height 196
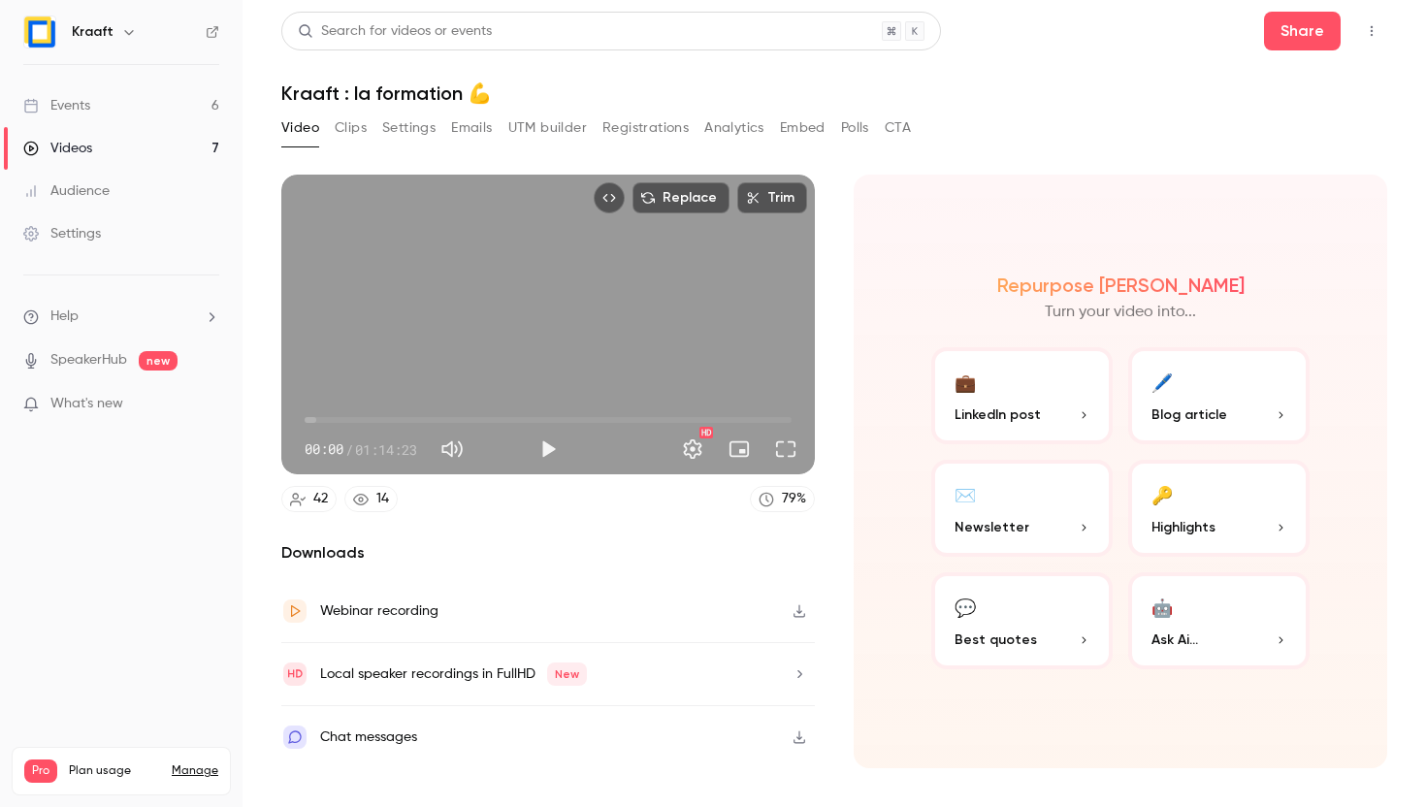
click at [398, 126] on button "Settings" at bounding box center [408, 128] width 53 height 31
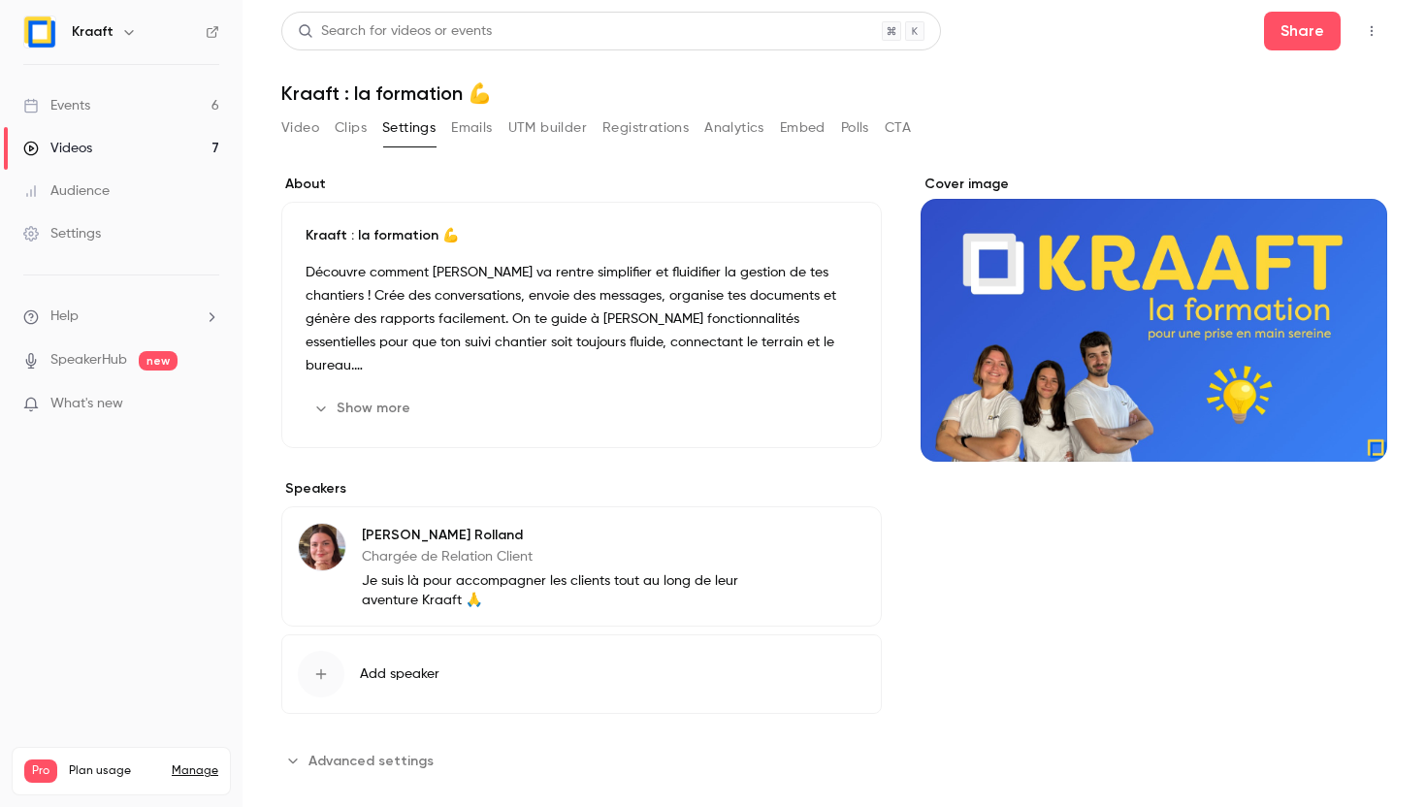
click at [338, 130] on button "Clips" at bounding box center [351, 128] width 32 height 31
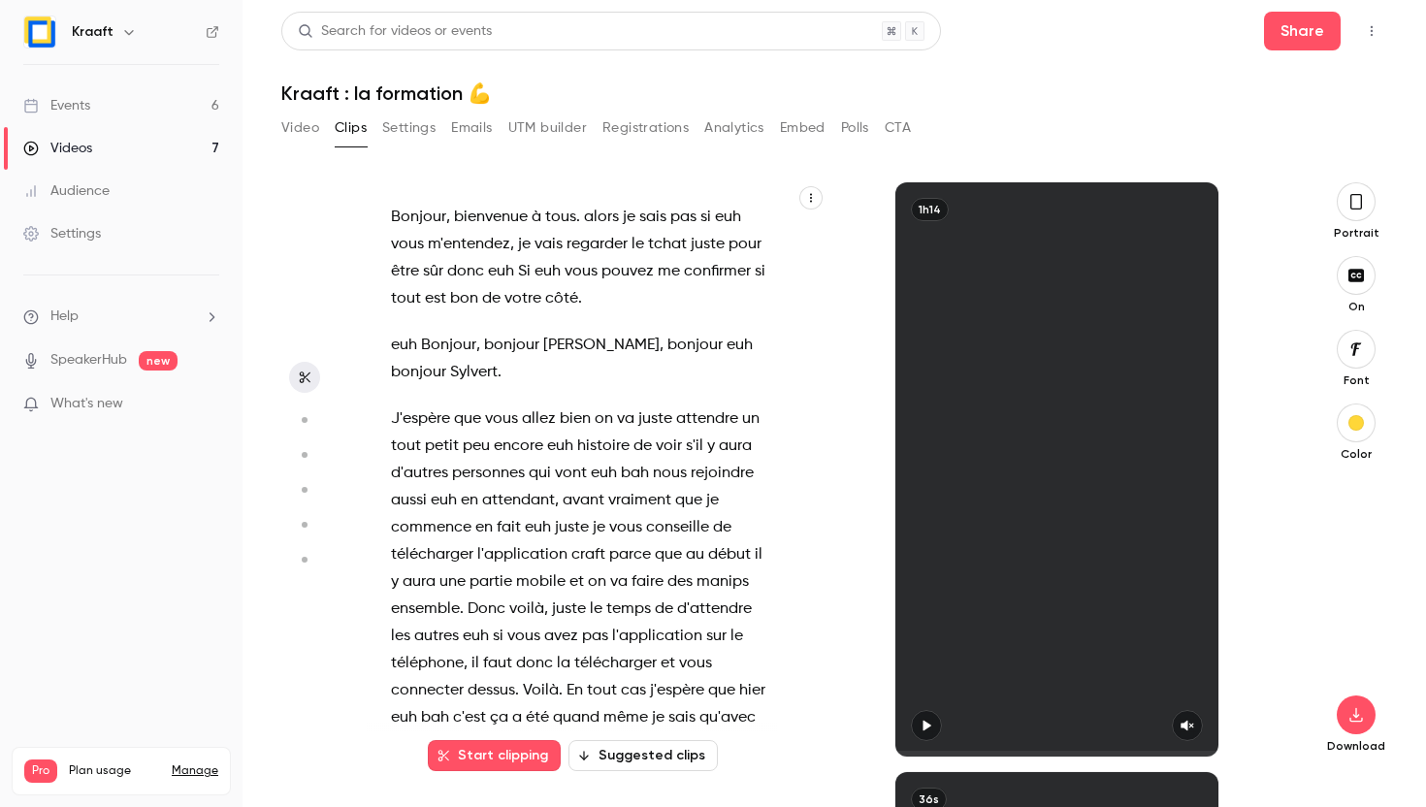
click at [737, 113] on button "Analytics" at bounding box center [734, 128] width 60 height 31
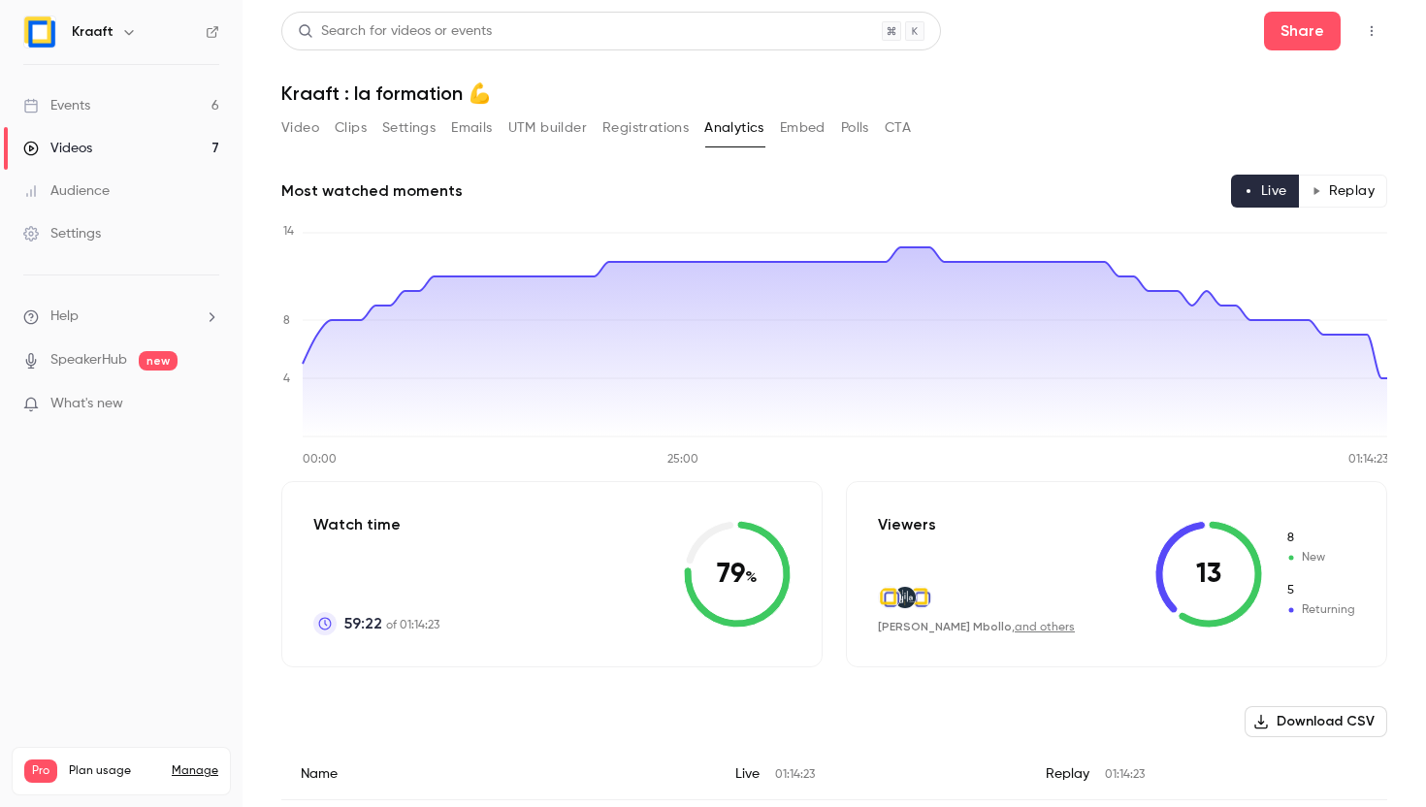
click at [808, 116] on button "Embed" at bounding box center [803, 128] width 46 height 31
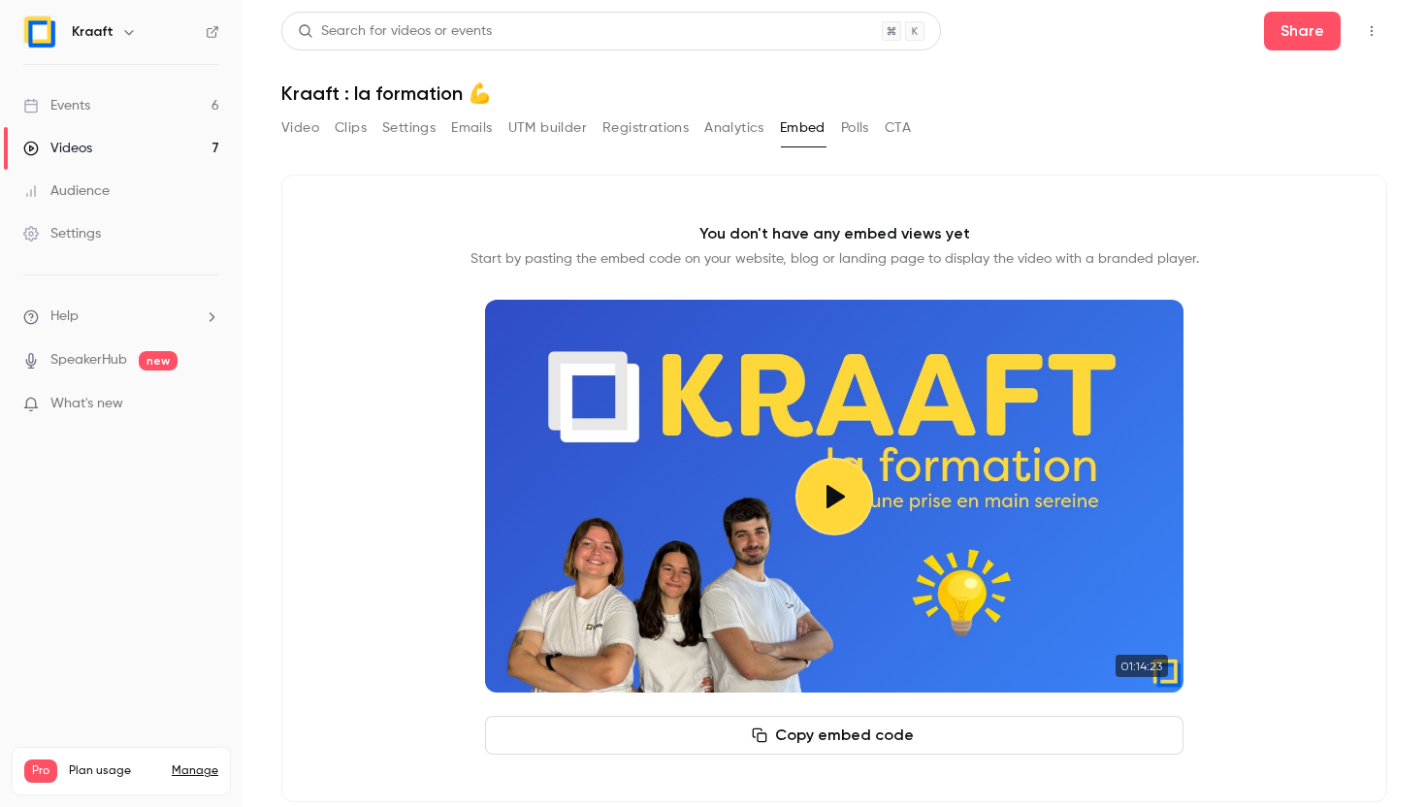
click at [898, 115] on button "CTA" at bounding box center [898, 128] width 26 height 31
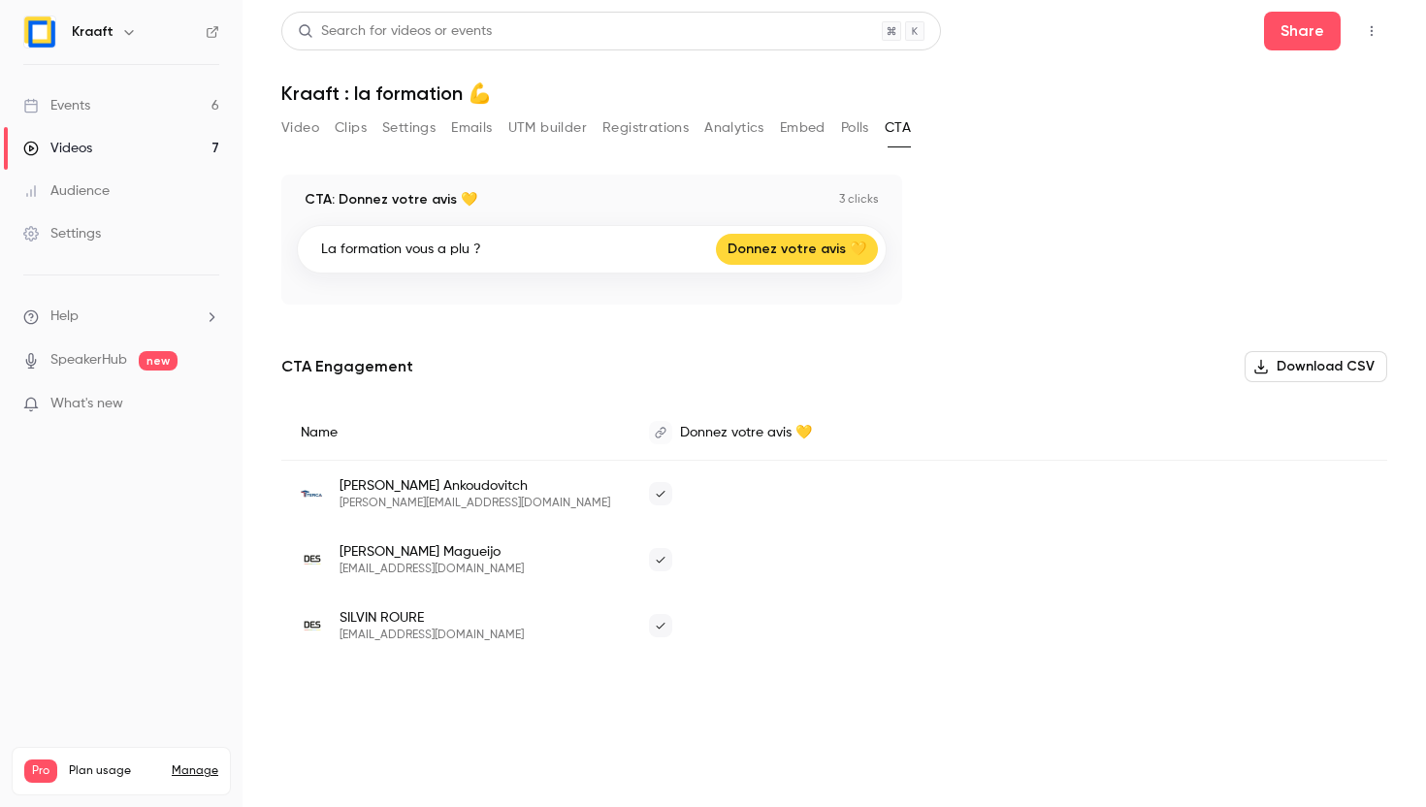
click at [1314, 351] on button "Download CSV" at bounding box center [1316, 366] width 143 height 31
click at [649, 422] on link at bounding box center [660, 432] width 23 height 23
